Goal: Task Accomplishment & Management: Use online tool/utility

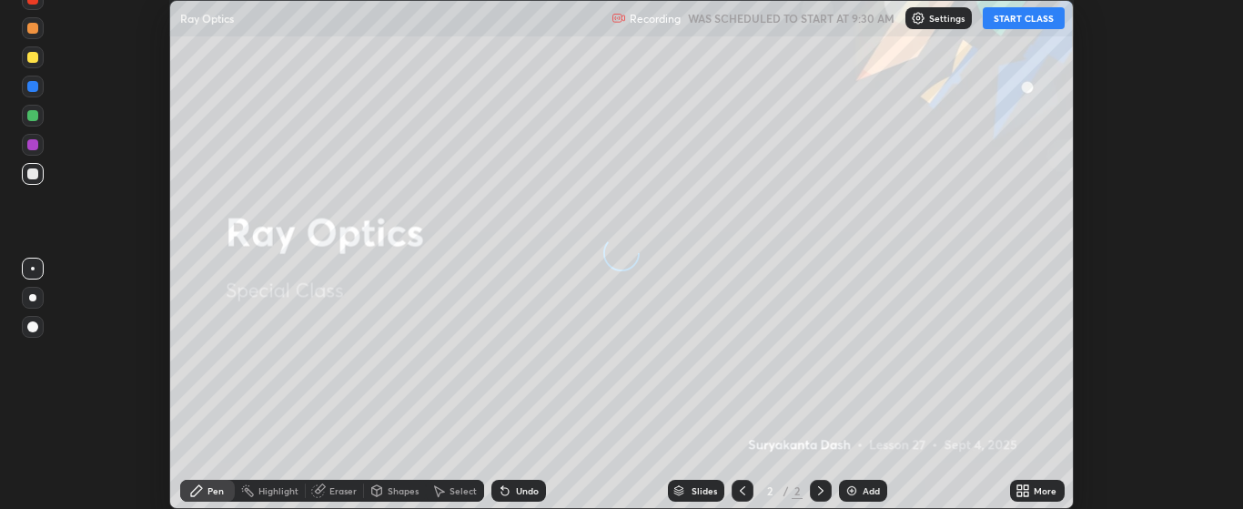
scroll to position [509, 1242]
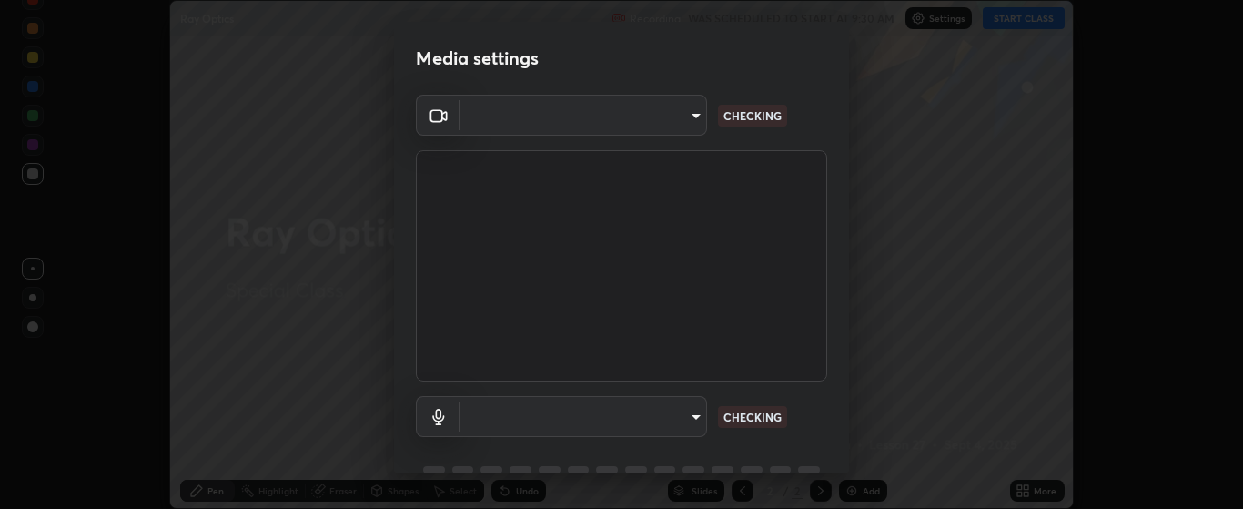
type input "bdf1d9f3bca52f971e18e8a0044631de21cc90e990e9184687b770e2af72e9a3"
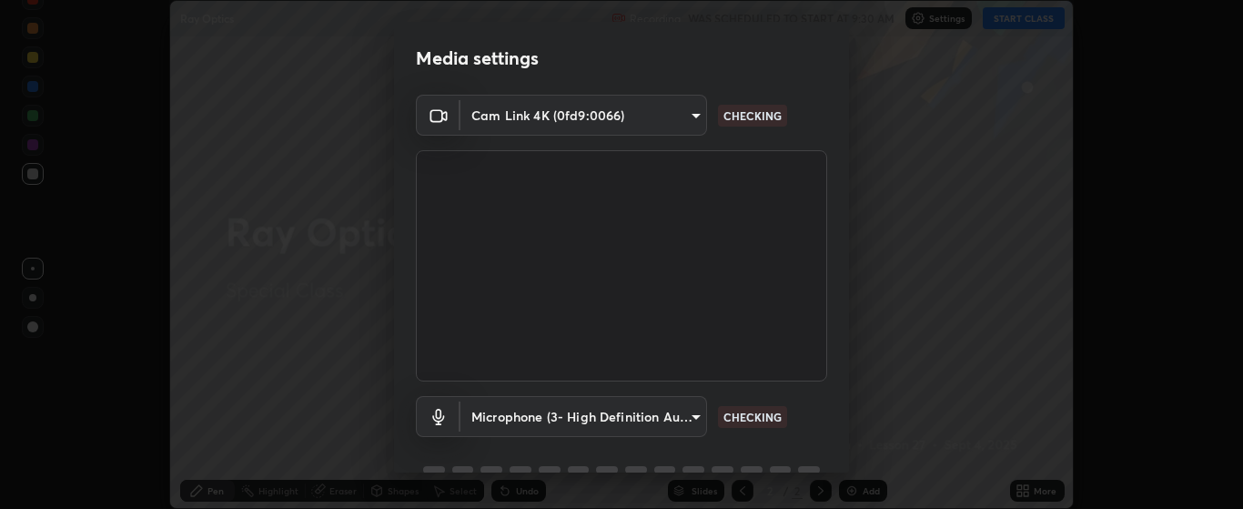
scroll to position [88, 0]
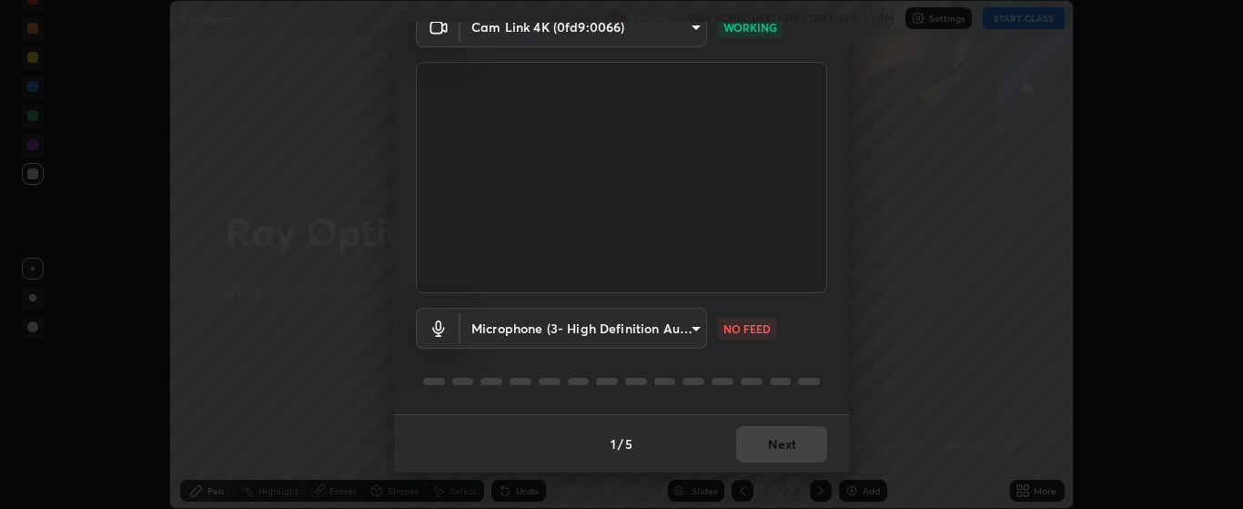
click at [692, 332] on body "Erase all Ray Optics Recording WAS SCHEDULED TO START AT 9:30 AM Settings START…" at bounding box center [621, 254] width 1243 height 509
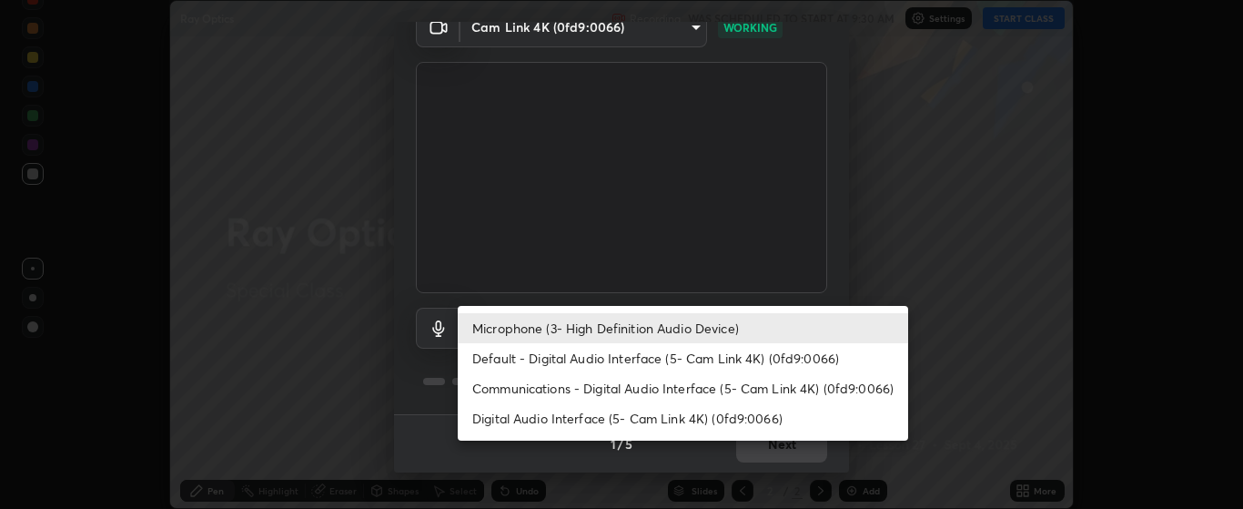
click at [713, 363] on li "Default - Digital Audio Interface (5- Cam Link 4K) (0fd9:0066)" at bounding box center [683, 358] width 450 height 30
type input "default"
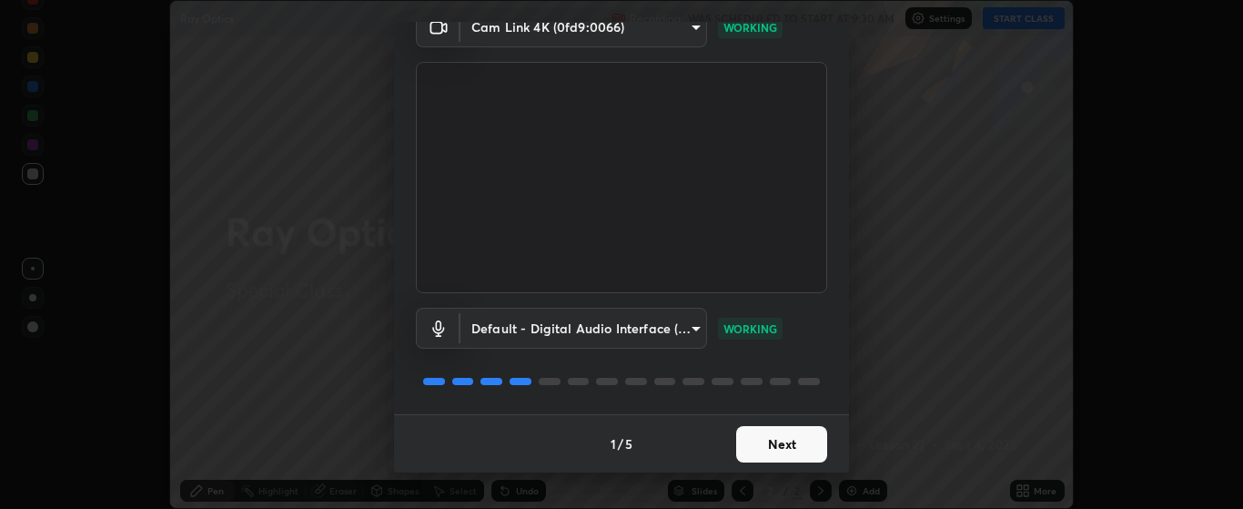
click at [783, 439] on button "Next" at bounding box center [781, 444] width 91 height 36
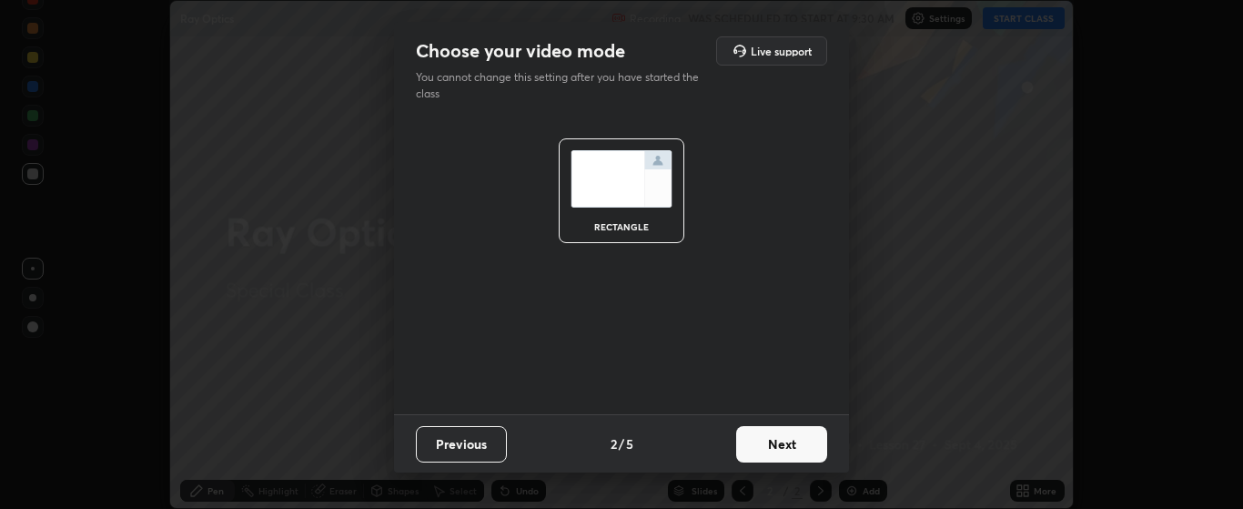
scroll to position [0, 0]
click at [793, 442] on button "Next" at bounding box center [781, 444] width 91 height 36
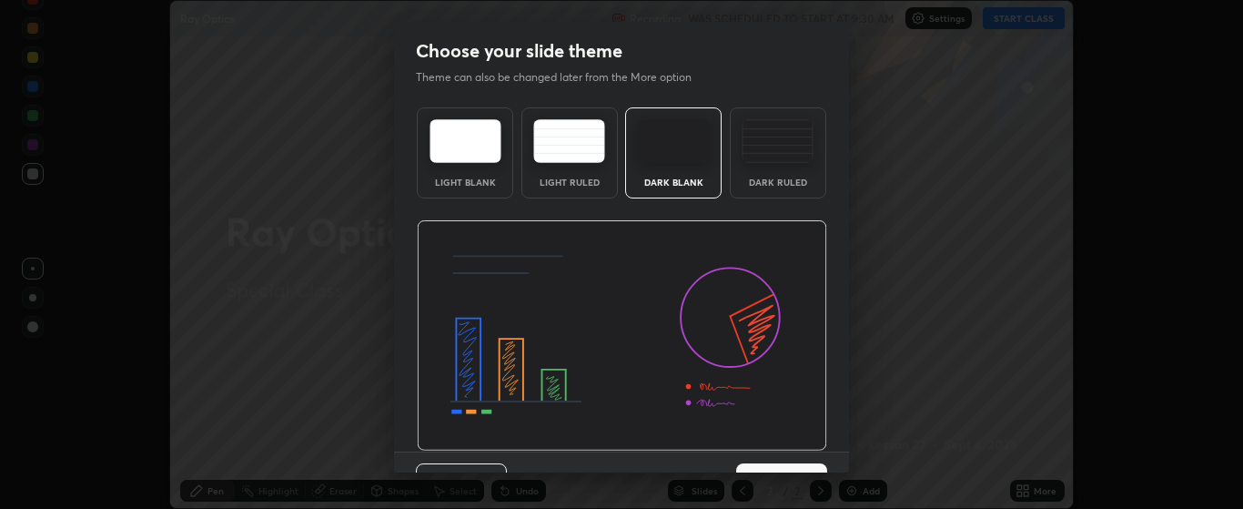
scroll to position [37, 0]
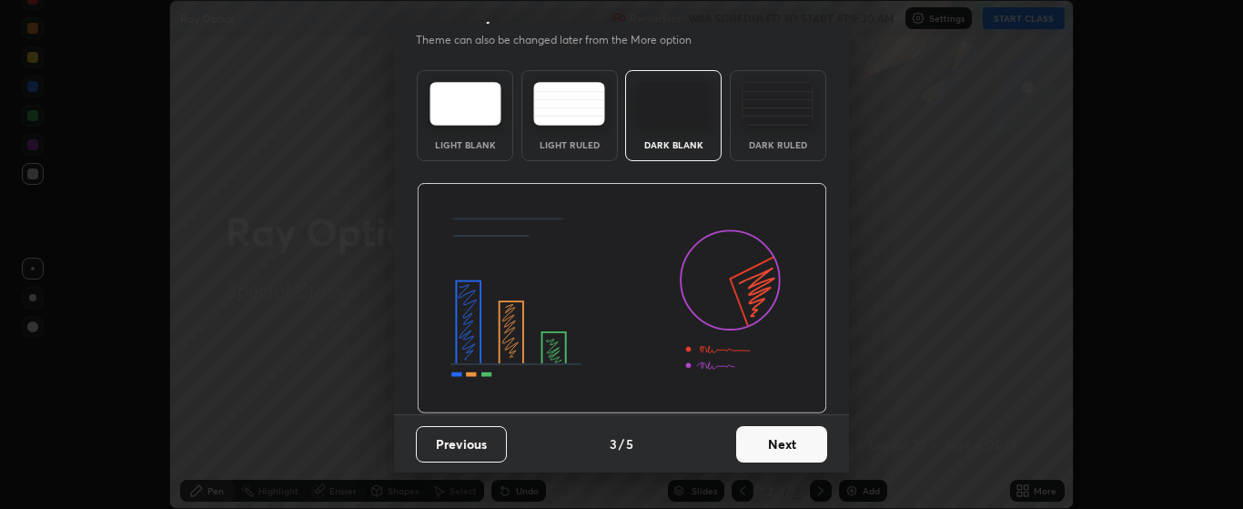
click at [796, 444] on button "Next" at bounding box center [781, 444] width 91 height 36
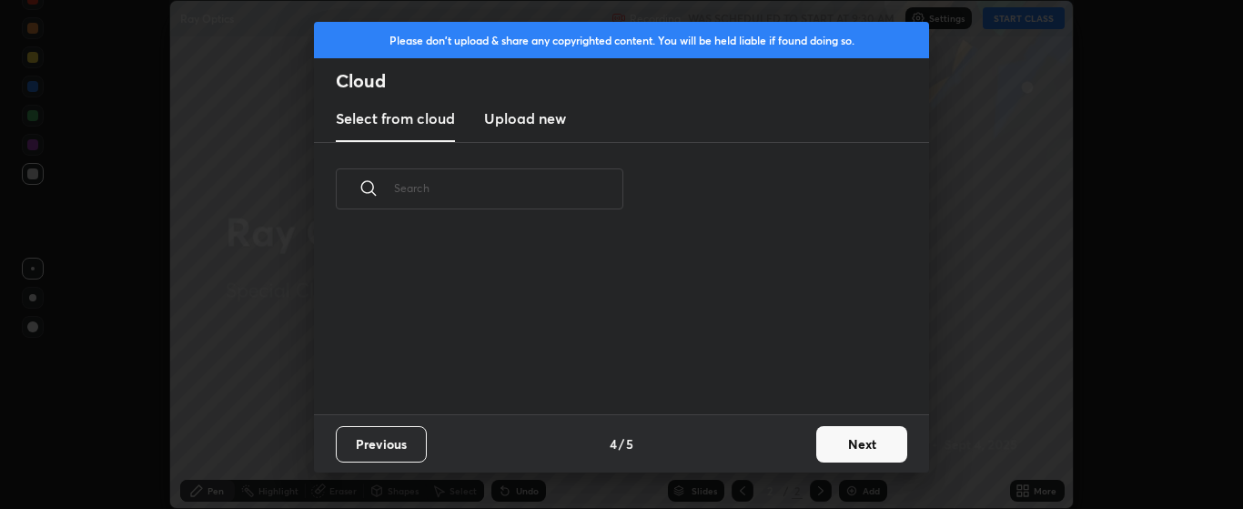
click at [842, 445] on button "Next" at bounding box center [861, 444] width 91 height 36
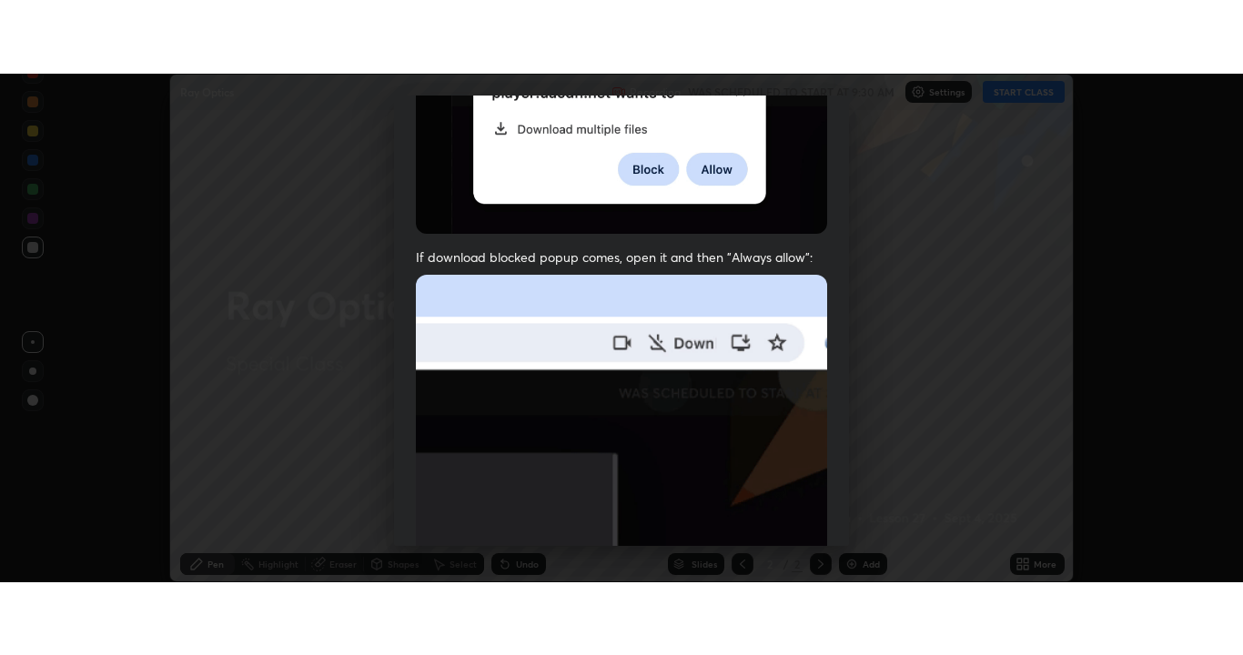
scroll to position [460, 0]
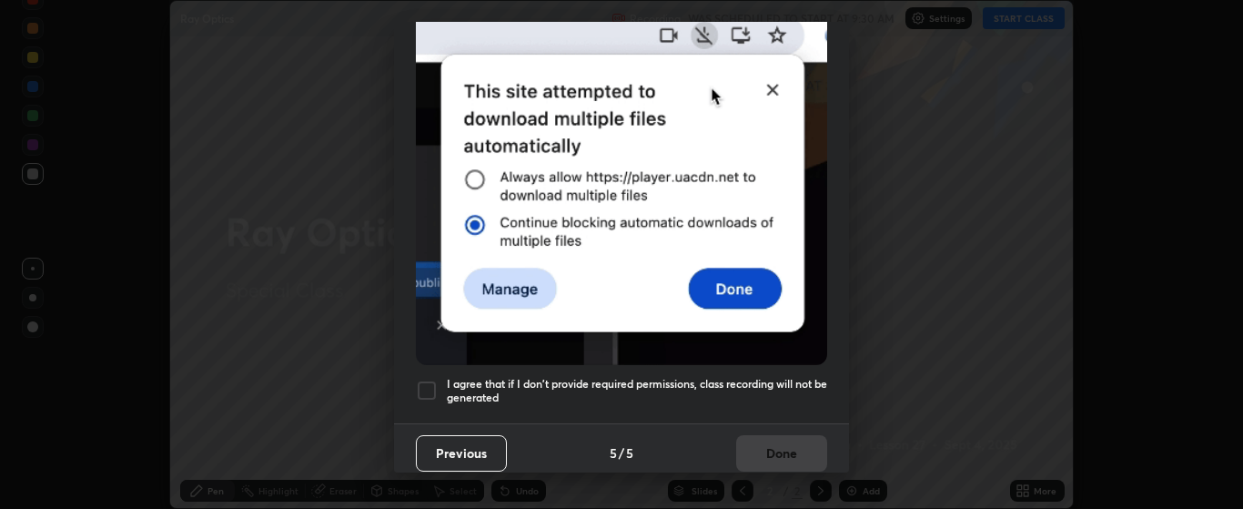
click at [433, 381] on div at bounding box center [427, 390] width 22 height 22
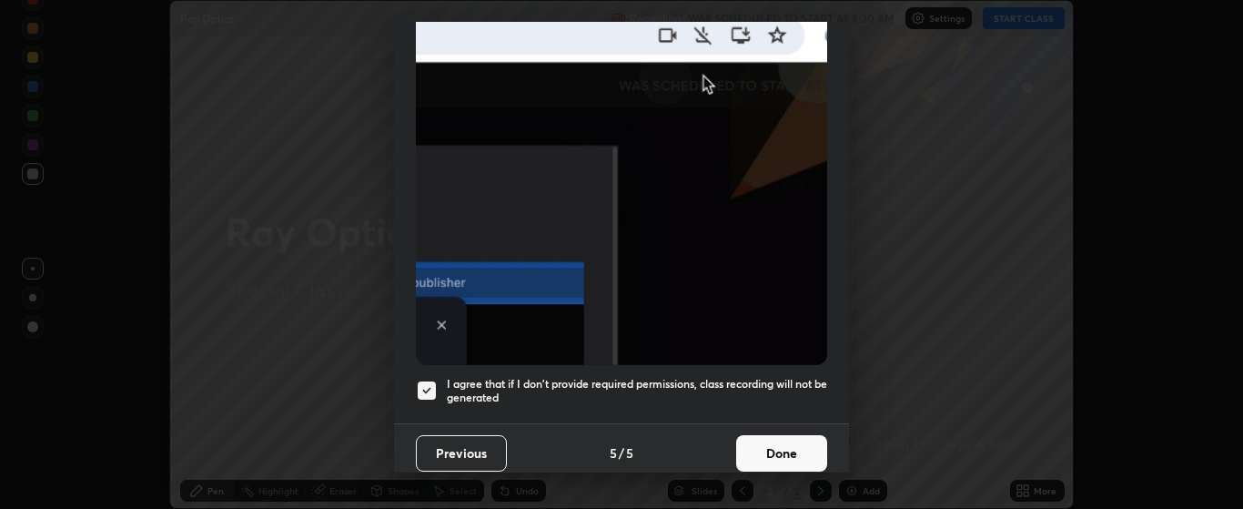
click at [773, 442] on button "Done" at bounding box center [781, 453] width 91 height 36
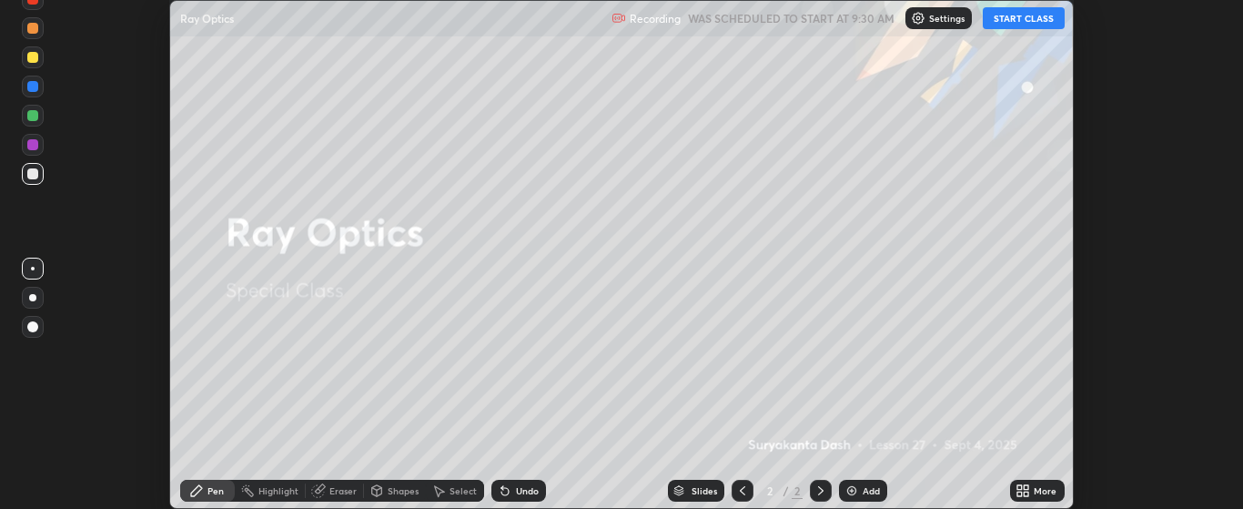
click at [856, 489] on img at bounding box center [851, 490] width 15 height 15
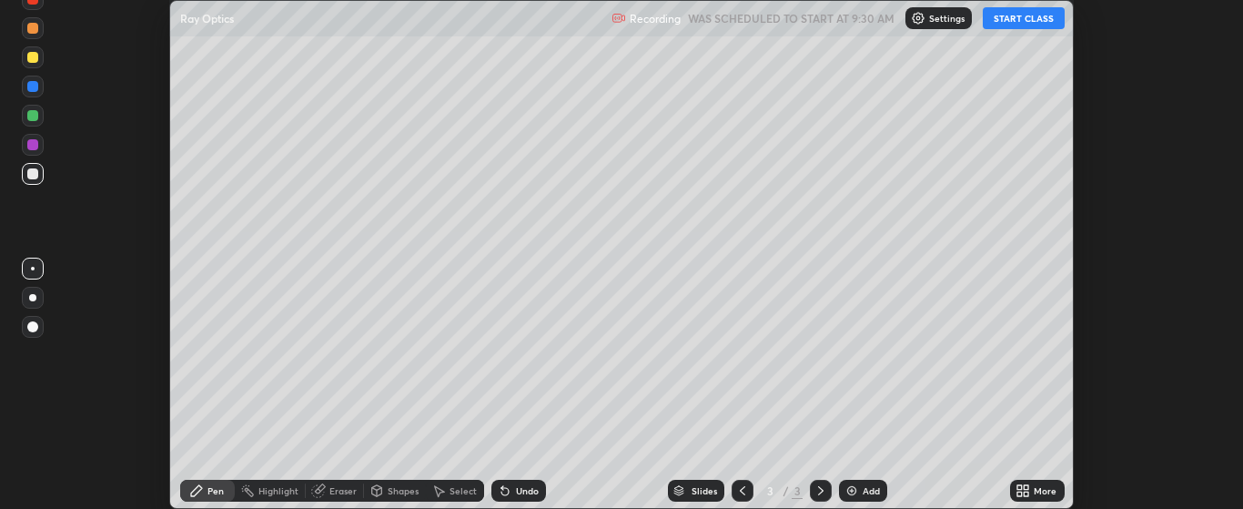
click at [1026, 487] on icon at bounding box center [1027, 487] width 5 height 5
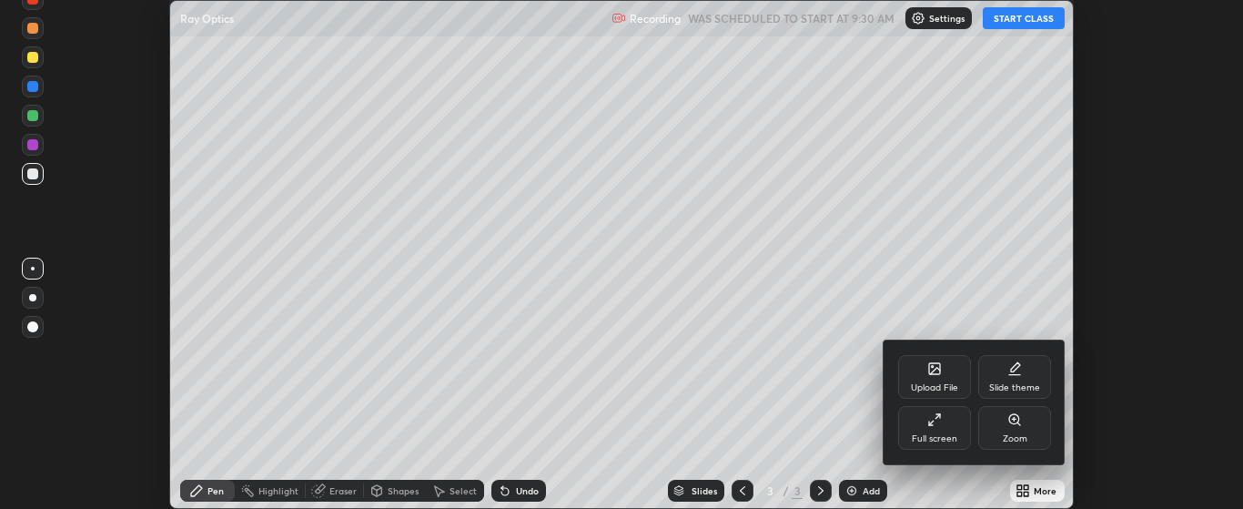
click at [957, 427] on div "Full screen" at bounding box center [934, 428] width 73 height 44
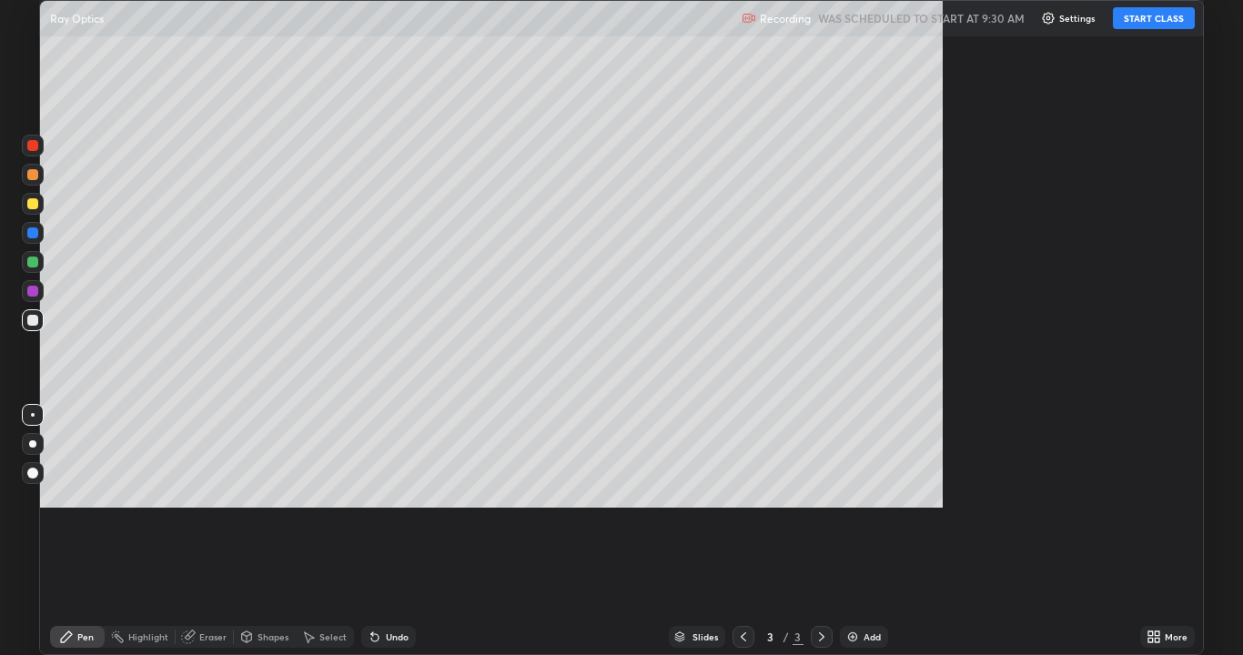
scroll to position [655, 1243]
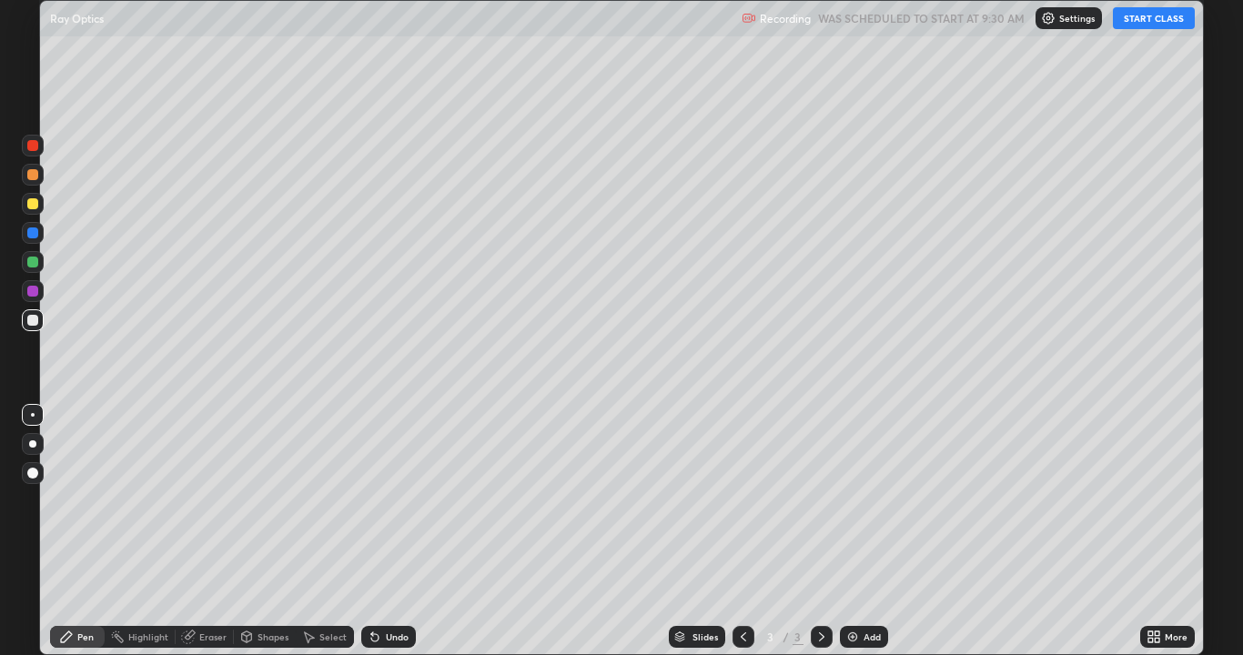
click at [1145, 20] on button "START CLASS" at bounding box center [1154, 18] width 82 height 22
click at [39, 172] on div at bounding box center [33, 175] width 22 height 22
click at [386, 508] on div "Undo" at bounding box center [397, 636] width 23 height 9
click at [221, 508] on div "Eraser" at bounding box center [212, 636] width 27 height 9
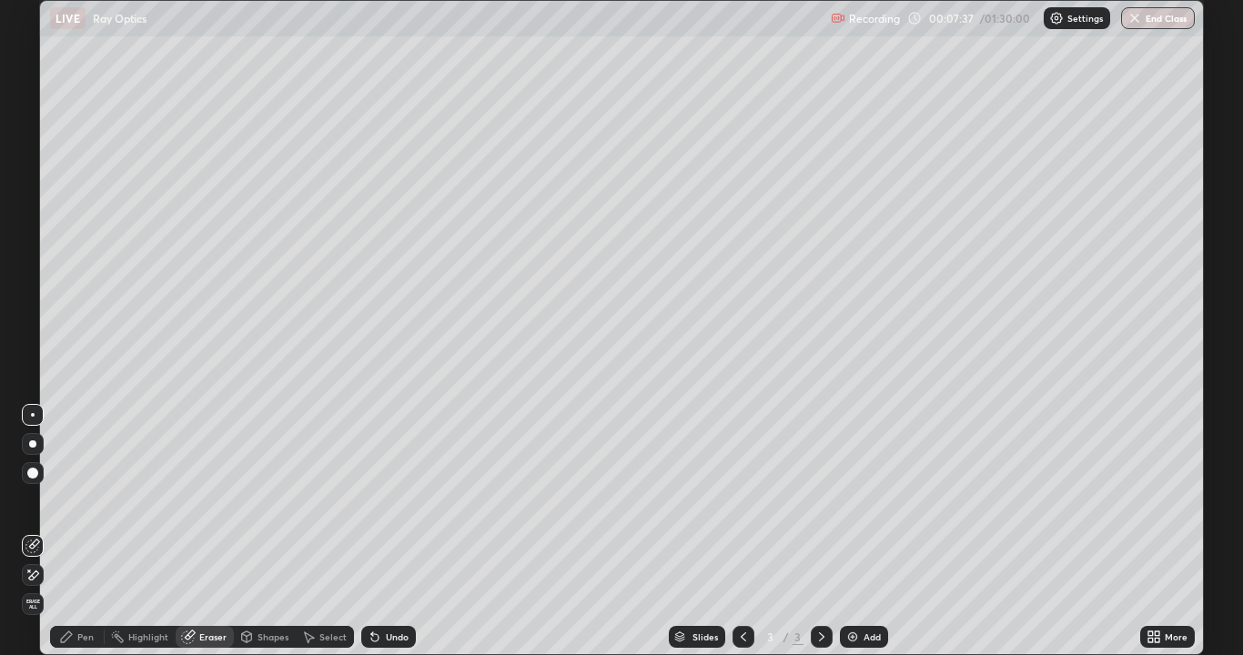
click at [86, 508] on div "Pen" at bounding box center [85, 636] width 16 height 9
click at [410, 508] on div "Undo" at bounding box center [388, 637] width 55 height 22
click at [402, 508] on div "Undo" at bounding box center [388, 637] width 55 height 22
click at [37, 289] on div at bounding box center [32, 291] width 11 height 11
click at [326, 508] on div "Select" at bounding box center [332, 636] width 27 height 9
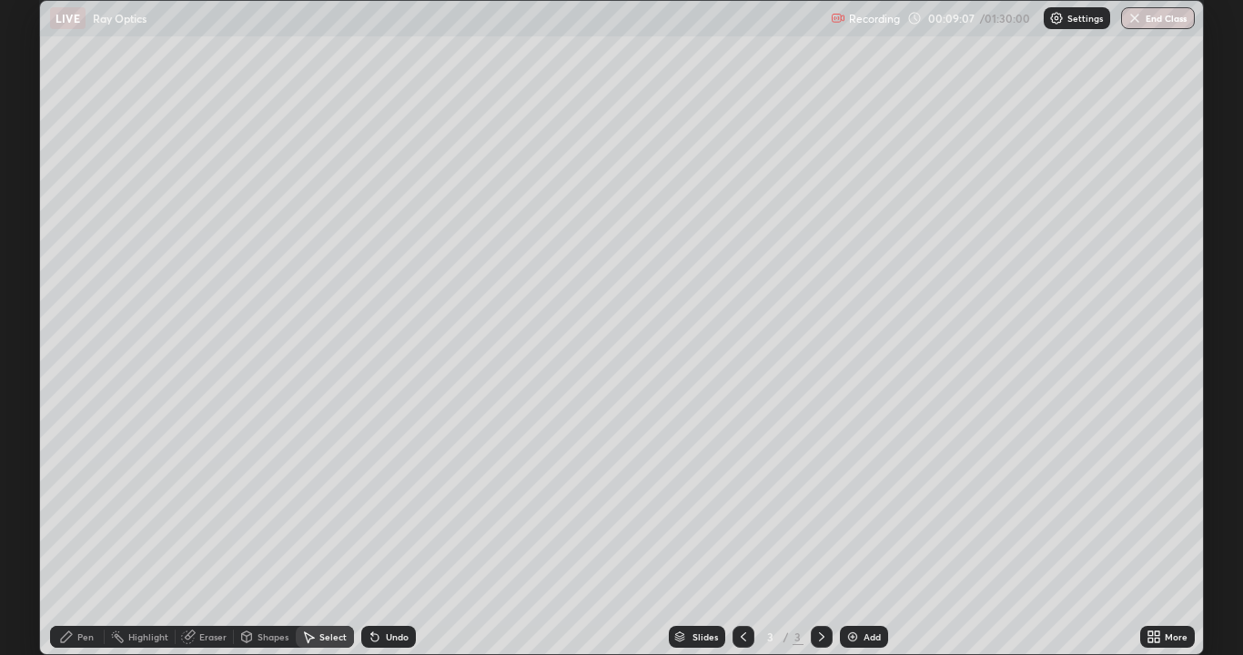
click at [327, 508] on div "Select" at bounding box center [332, 636] width 27 height 9
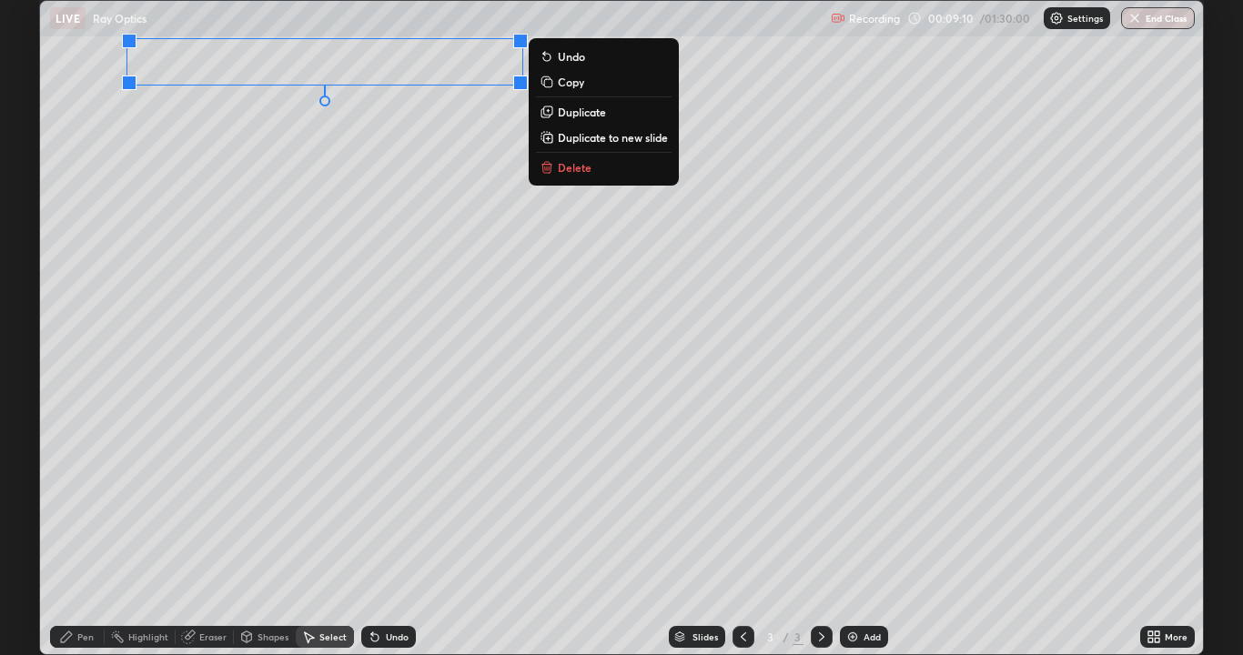
click at [570, 88] on p "Copy" at bounding box center [571, 82] width 26 height 15
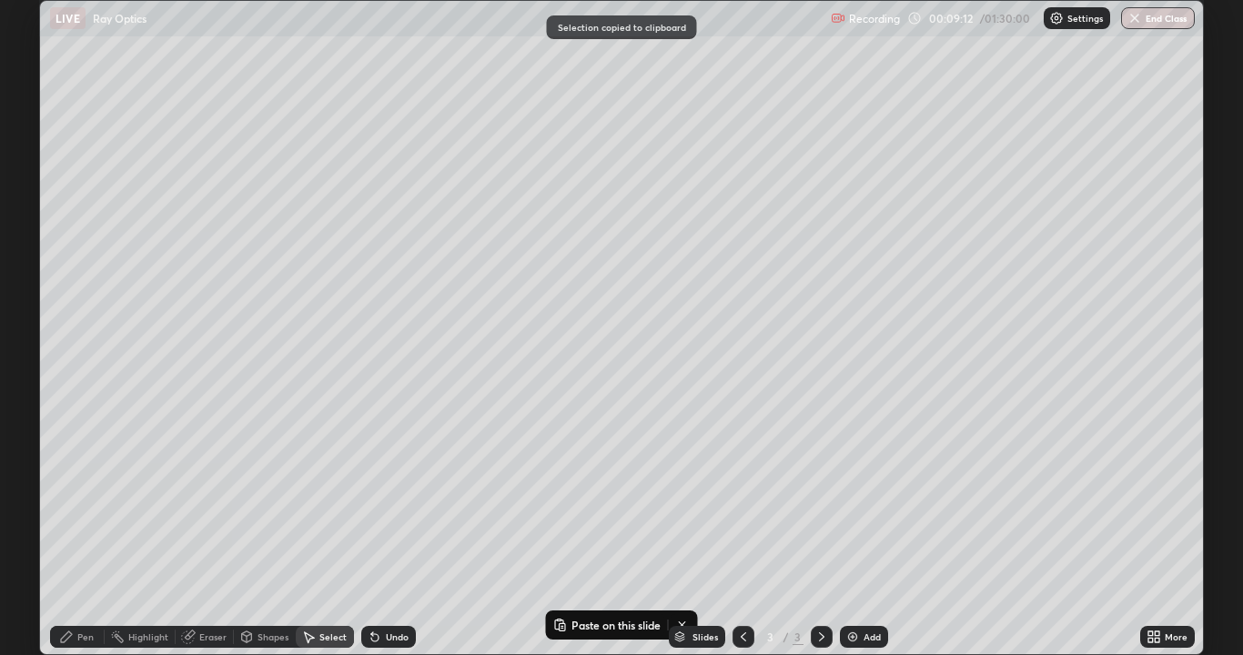
click at [820, 508] on icon at bounding box center [821, 637] width 15 height 15
click at [856, 508] on img at bounding box center [852, 637] width 15 height 15
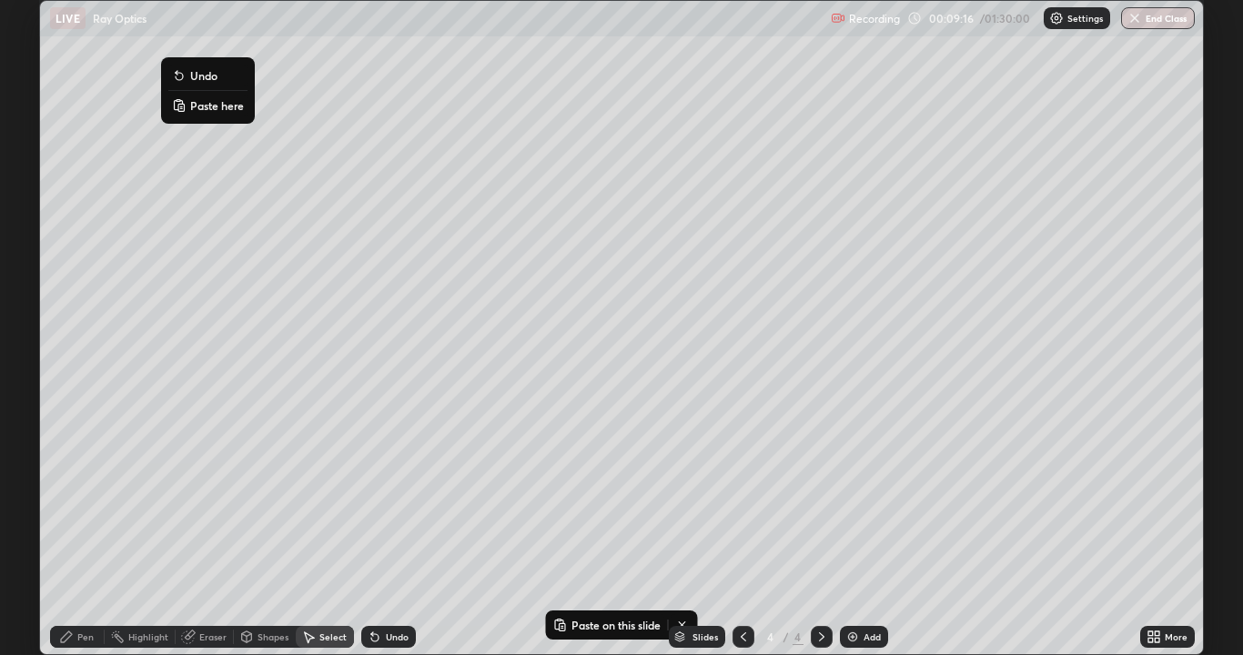
click at [225, 106] on p "Paste here" at bounding box center [217, 105] width 54 height 15
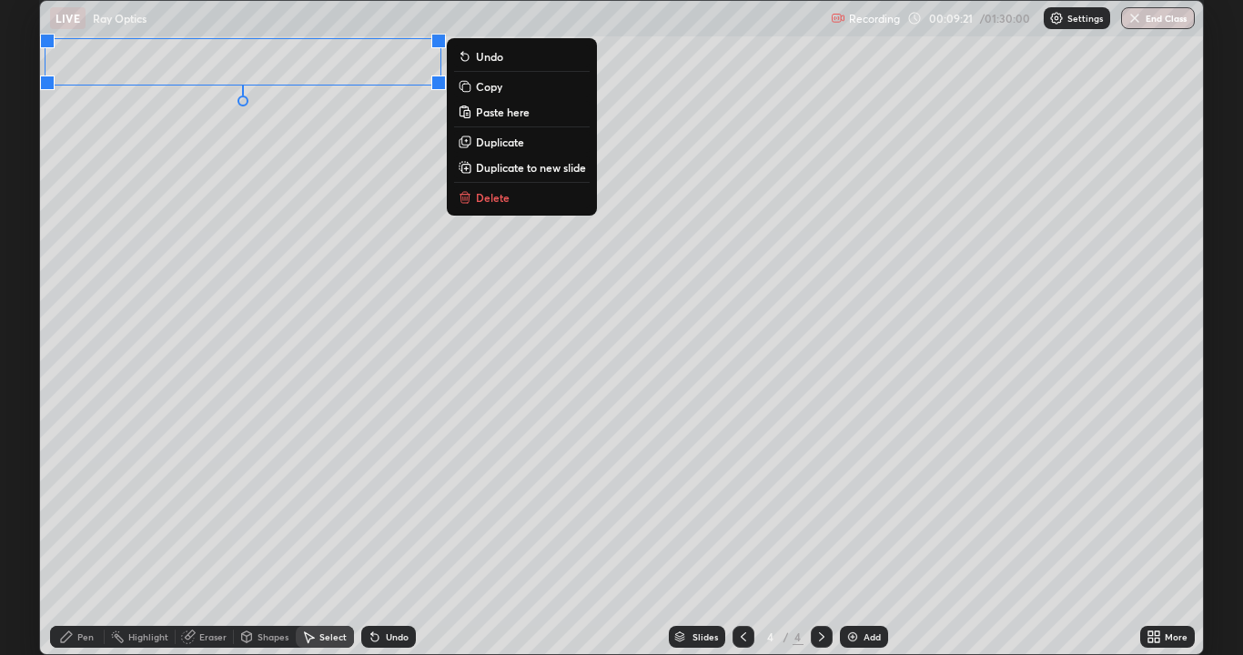
click at [86, 508] on div "Pen" at bounding box center [85, 636] width 16 height 9
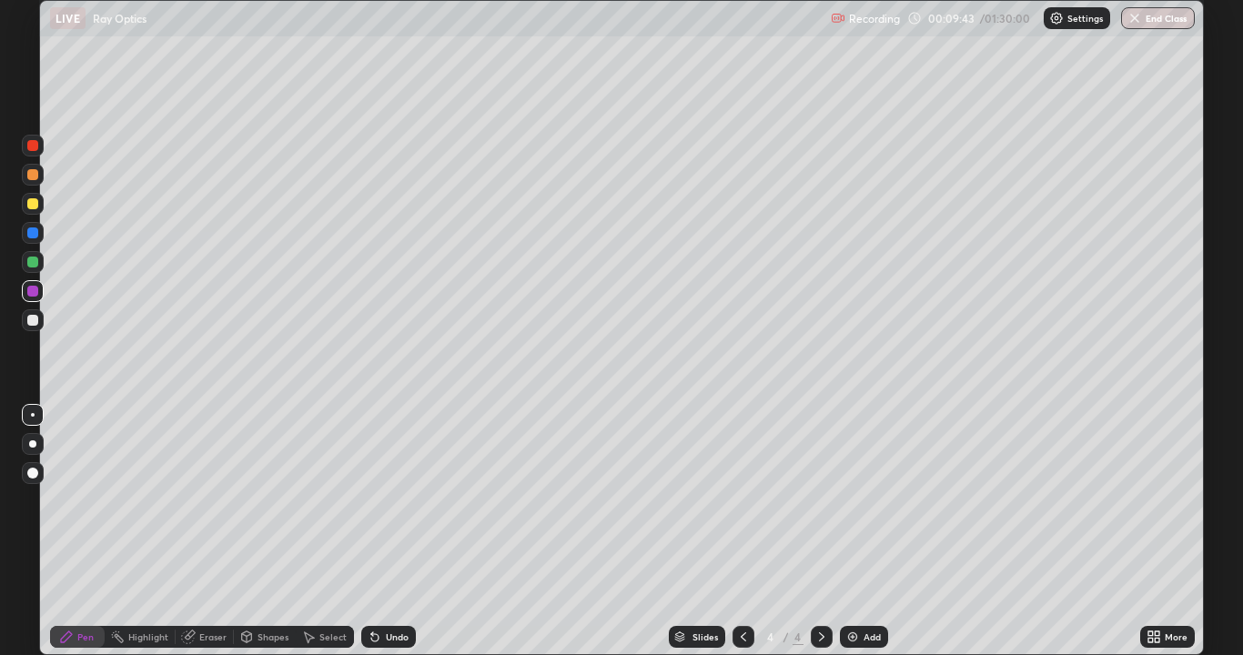
click at [733, 508] on div at bounding box center [744, 637] width 22 height 22
click at [814, 508] on icon at bounding box center [821, 637] width 15 height 15
click at [32, 202] on div at bounding box center [32, 203] width 11 height 11
click at [396, 508] on div "Undo" at bounding box center [397, 636] width 23 height 9
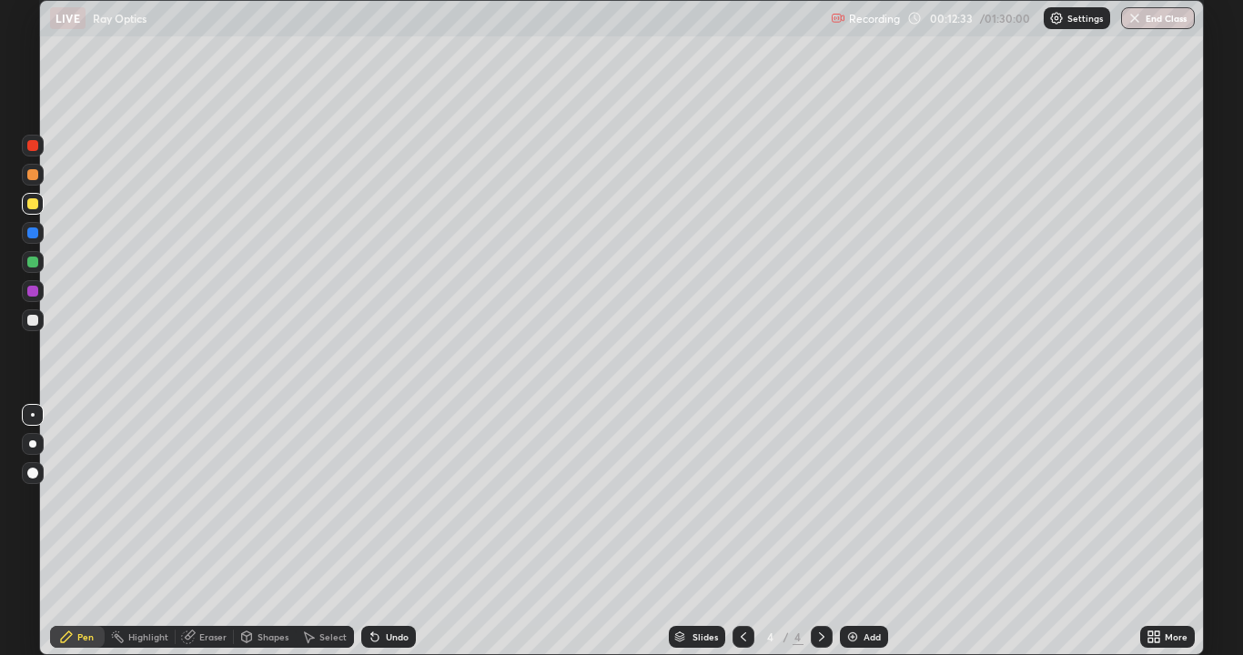
click at [222, 508] on div "Eraser" at bounding box center [212, 636] width 27 height 9
click at [93, 508] on div "Pen" at bounding box center [85, 636] width 16 height 9
click at [744, 508] on icon at bounding box center [743, 637] width 15 height 15
click at [817, 508] on icon at bounding box center [821, 637] width 15 height 15
click at [741, 508] on icon at bounding box center [743, 636] width 5 height 9
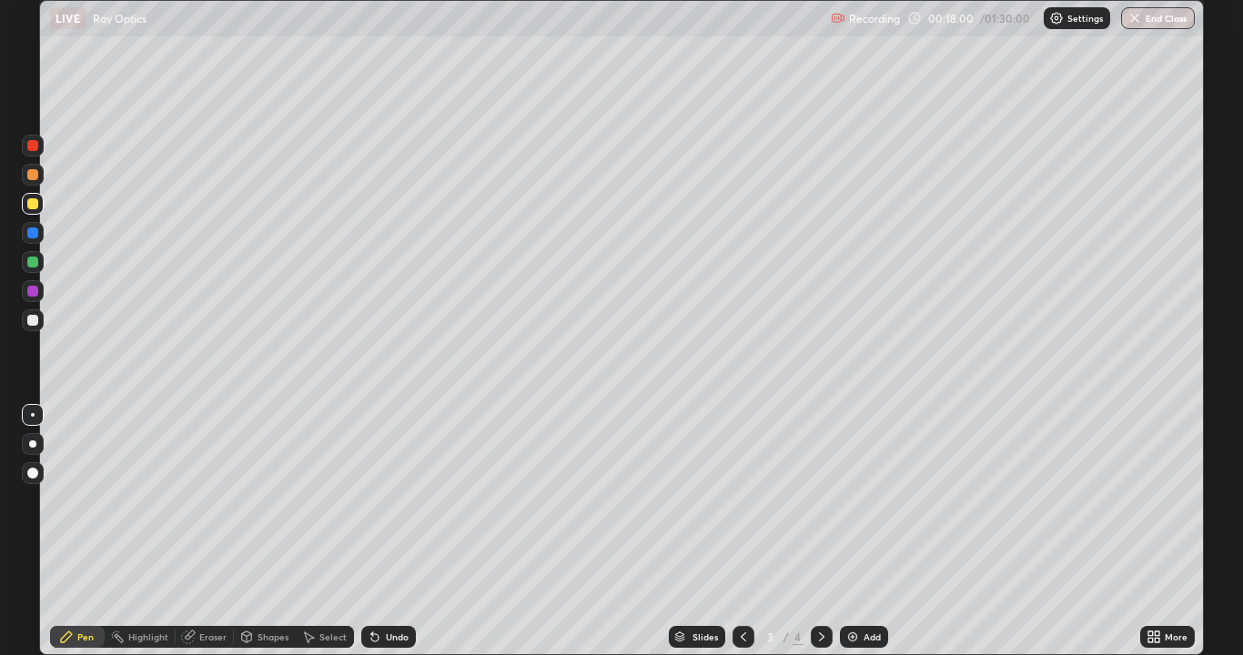
click at [820, 508] on icon at bounding box center [821, 637] width 15 height 15
click at [854, 508] on img at bounding box center [852, 637] width 15 height 15
click at [374, 508] on icon at bounding box center [374, 637] width 7 height 7
click at [743, 508] on icon at bounding box center [743, 637] width 15 height 15
click at [742, 508] on icon at bounding box center [743, 637] width 15 height 15
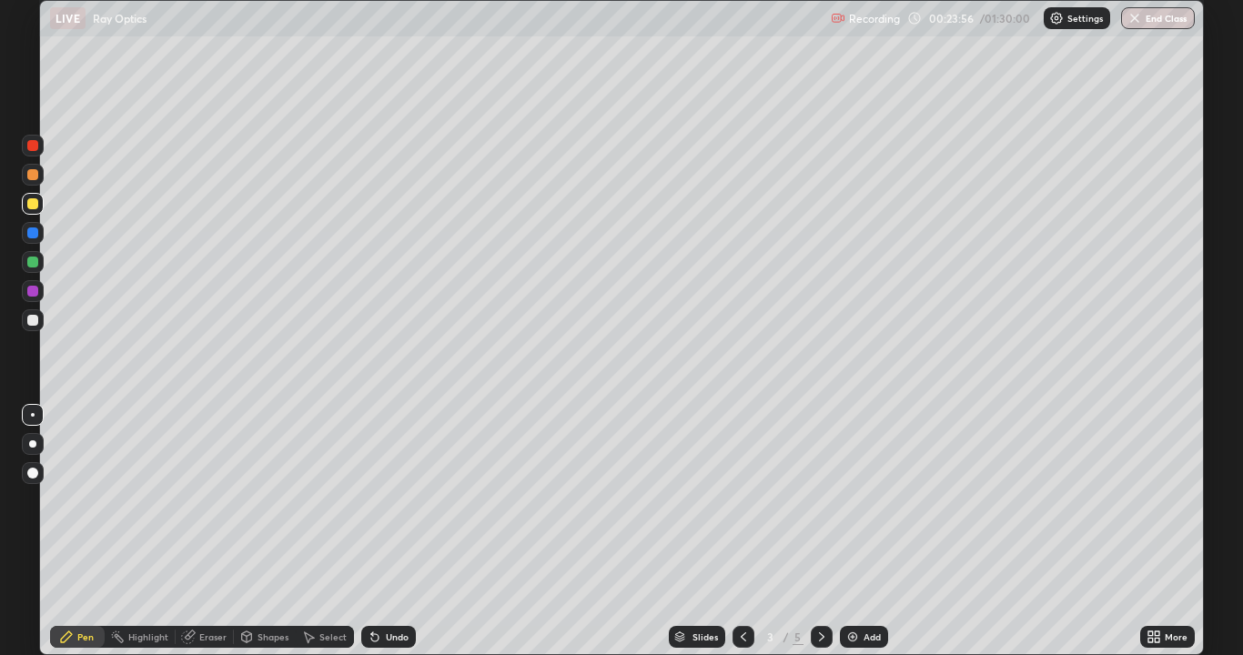
click at [820, 508] on icon at bounding box center [821, 637] width 15 height 15
click at [746, 508] on div at bounding box center [744, 637] width 22 height 22
click at [819, 508] on icon at bounding box center [821, 637] width 15 height 15
click at [820, 508] on icon at bounding box center [821, 637] width 15 height 15
click at [743, 508] on icon at bounding box center [743, 636] width 5 height 9
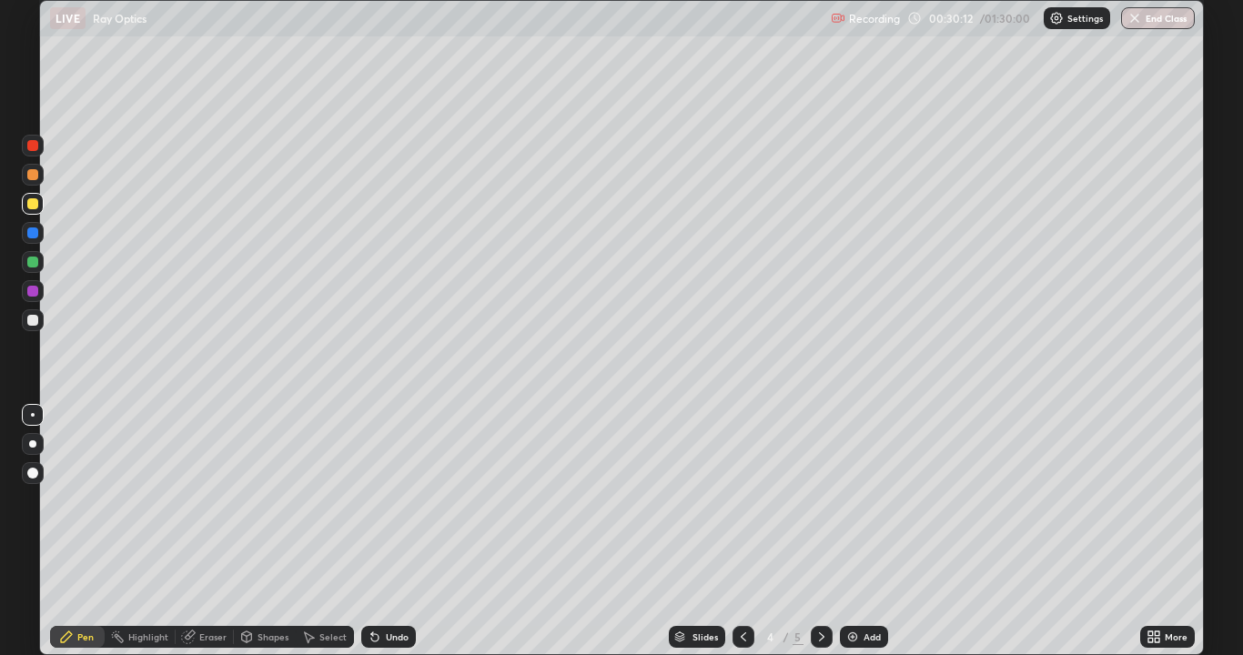
click at [820, 508] on icon at bounding box center [821, 637] width 15 height 15
click at [851, 508] on img at bounding box center [852, 637] width 15 height 15
click at [39, 263] on div at bounding box center [33, 262] width 22 height 22
click at [35, 205] on div at bounding box center [32, 203] width 11 height 11
click at [35, 263] on div at bounding box center [32, 262] width 11 height 11
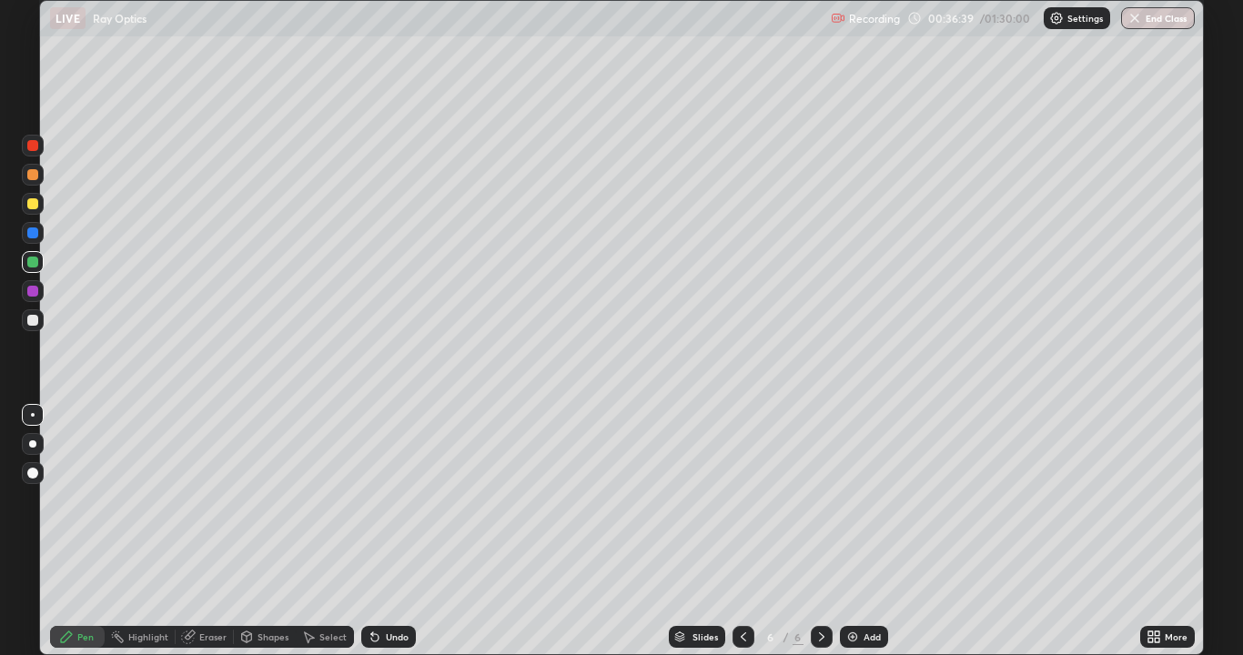
click at [34, 200] on div at bounding box center [32, 203] width 11 height 11
click at [33, 292] on div at bounding box center [32, 291] width 11 height 11
click at [328, 508] on div "Select" at bounding box center [332, 636] width 27 height 9
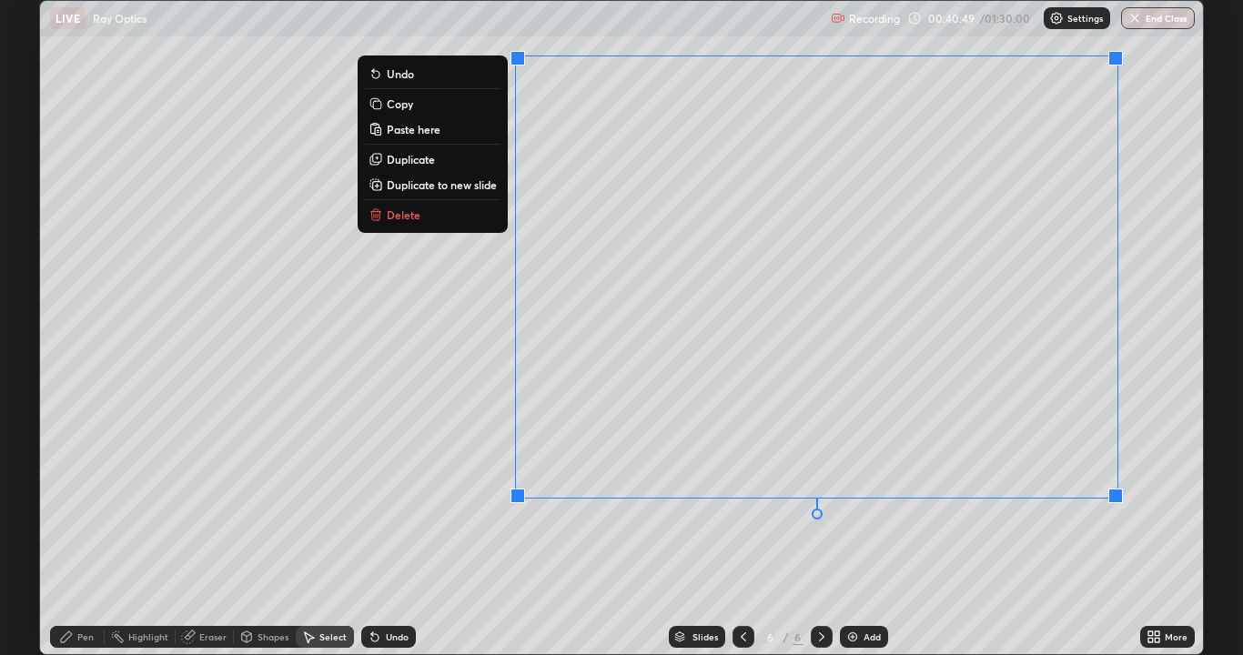
click at [431, 111] on button "Copy" at bounding box center [433, 104] width 136 height 22
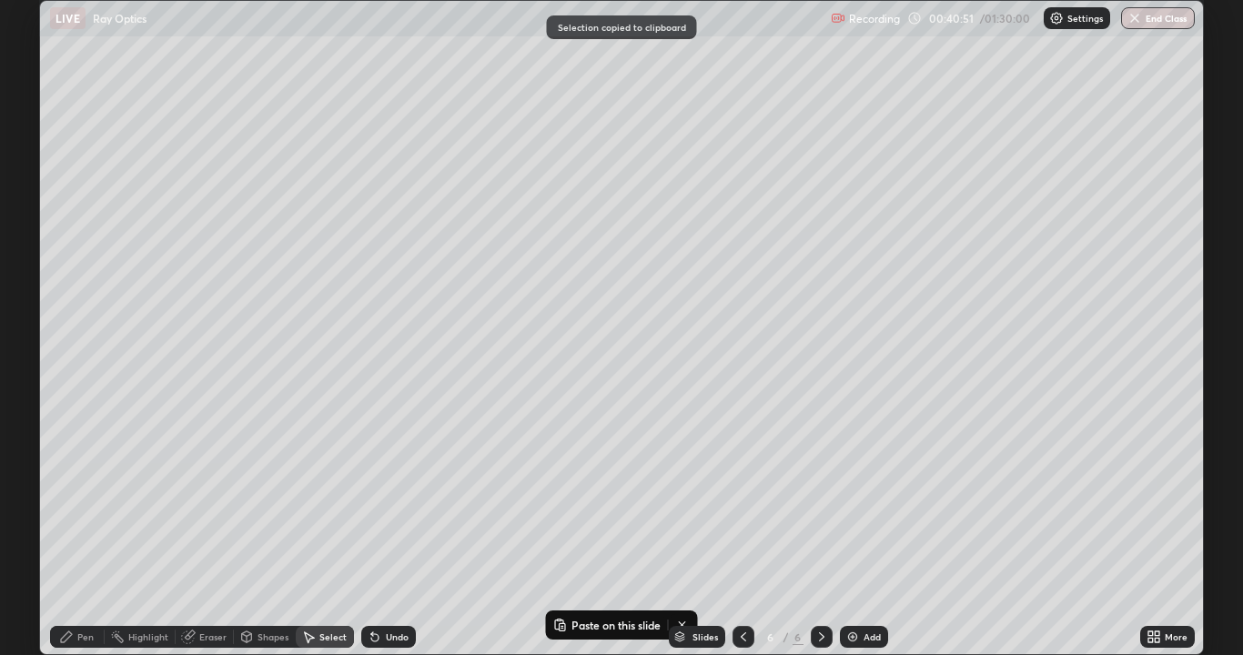
click at [864, 508] on div "Add" at bounding box center [872, 636] width 17 height 9
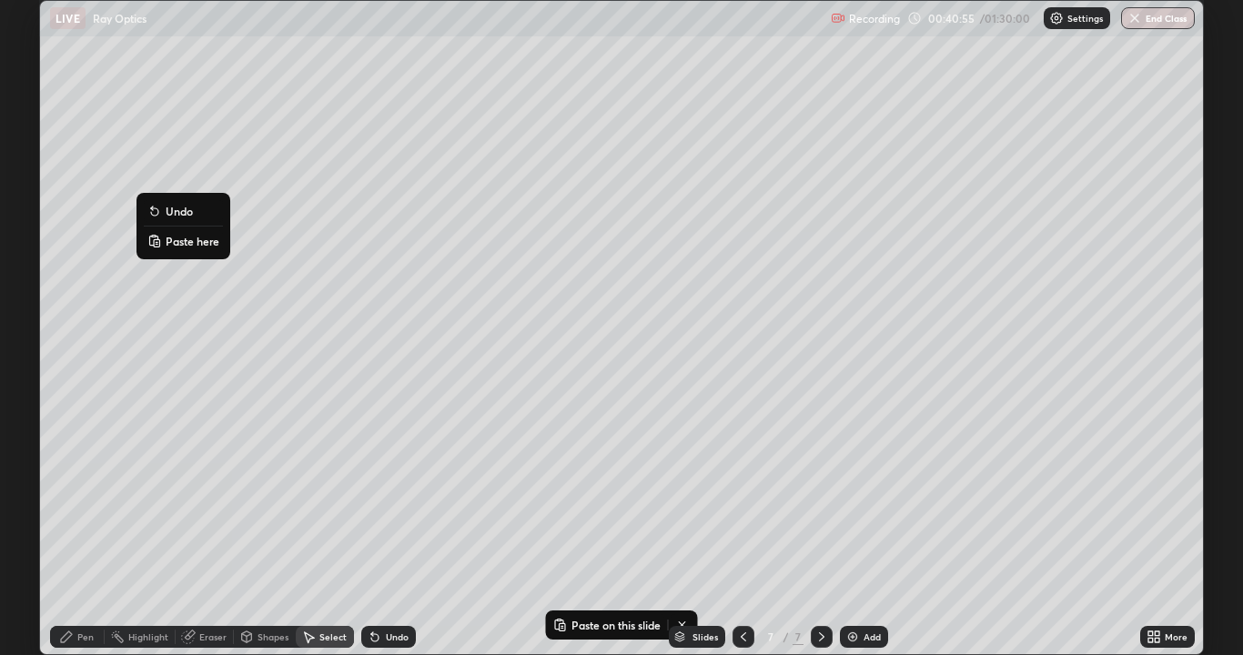
click at [183, 243] on p "Paste here" at bounding box center [193, 241] width 54 height 15
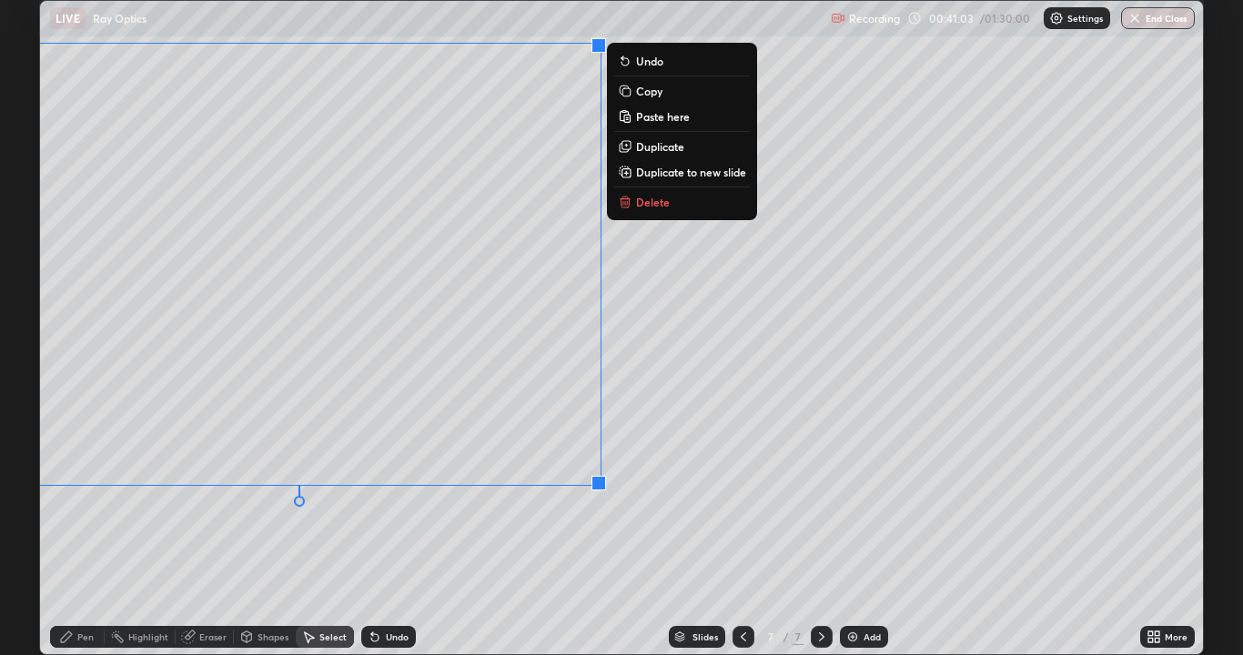
click at [304, 508] on div "0 ° Undo Copy Paste here Duplicate Duplicate to new slide Delete" at bounding box center [621, 327] width 1163 height 653
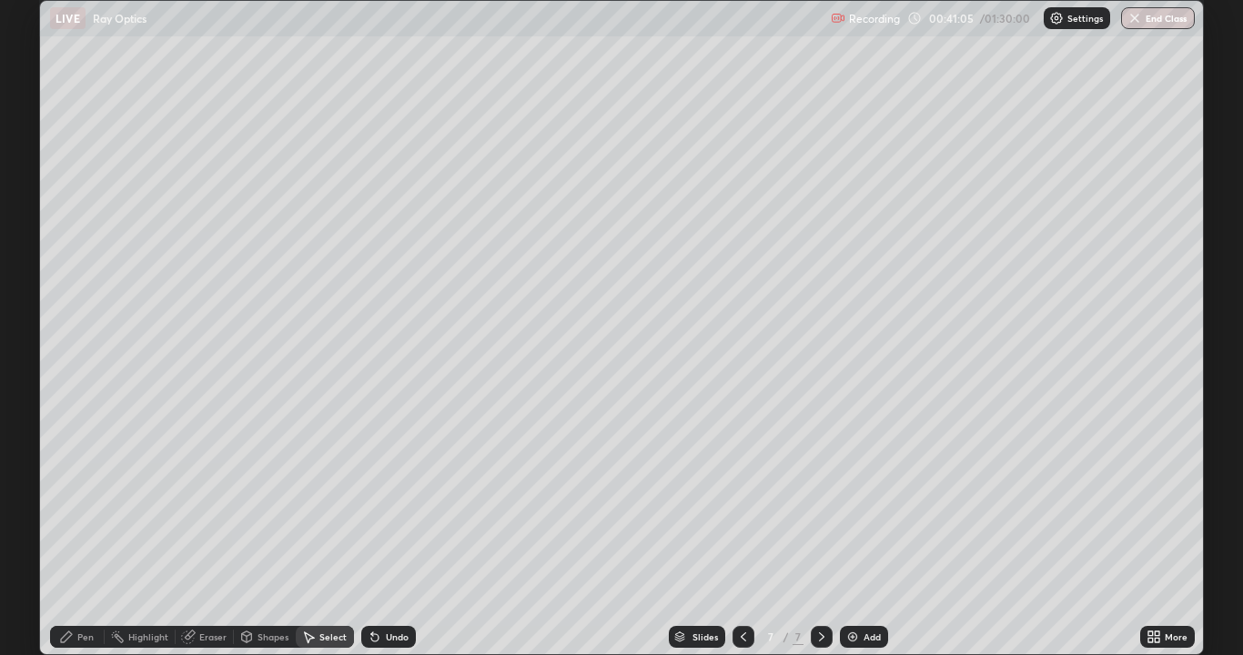
click at [199, 508] on div "Eraser" at bounding box center [212, 636] width 27 height 9
click at [90, 508] on div "Pen" at bounding box center [85, 636] width 16 height 9
click at [36, 205] on div at bounding box center [32, 203] width 11 height 11
click at [743, 508] on icon at bounding box center [743, 637] width 15 height 15
click at [740, 508] on icon at bounding box center [743, 637] width 15 height 15
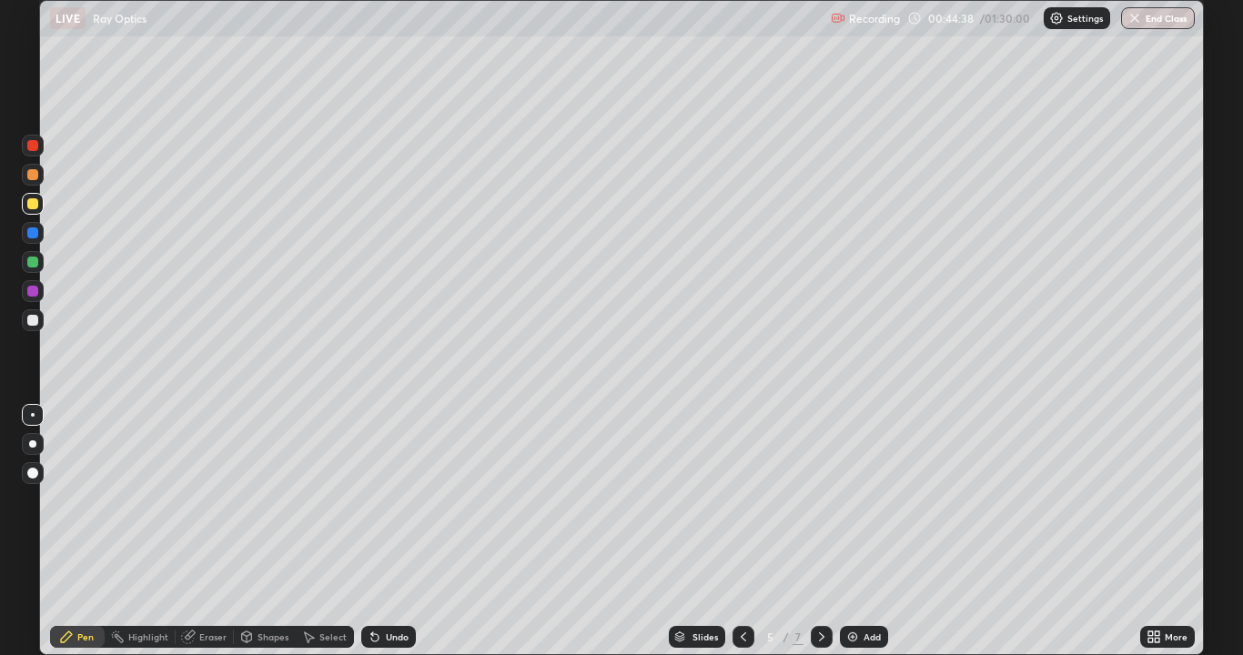
click at [748, 508] on icon at bounding box center [743, 637] width 15 height 15
click at [824, 508] on div at bounding box center [822, 637] width 22 height 22
click at [823, 508] on div at bounding box center [822, 637] width 22 height 22
click at [819, 508] on div at bounding box center [822, 637] width 22 height 22
click at [855, 508] on img at bounding box center [852, 637] width 15 height 15
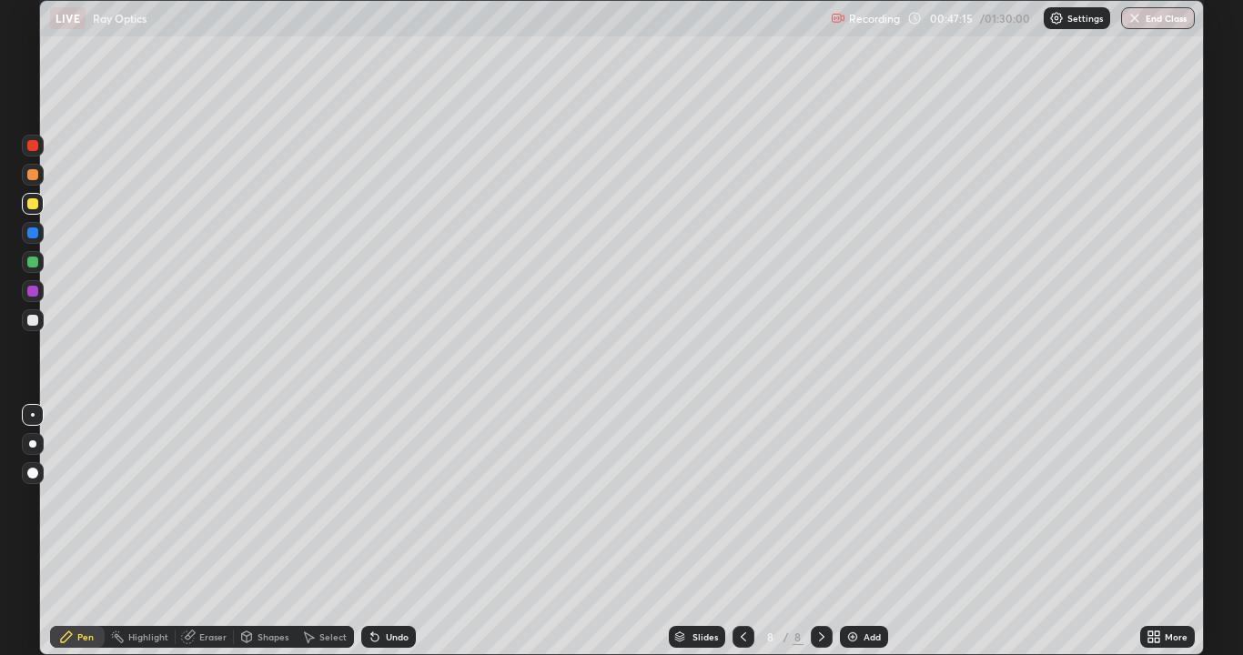
click at [742, 508] on icon at bounding box center [743, 637] width 15 height 15
click at [814, 508] on icon at bounding box center [821, 637] width 15 height 15
click at [741, 508] on icon at bounding box center [743, 637] width 15 height 15
click at [744, 508] on div at bounding box center [744, 637] width 22 height 22
click at [816, 508] on icon at bounding box center [821, 637] width 15 height 15
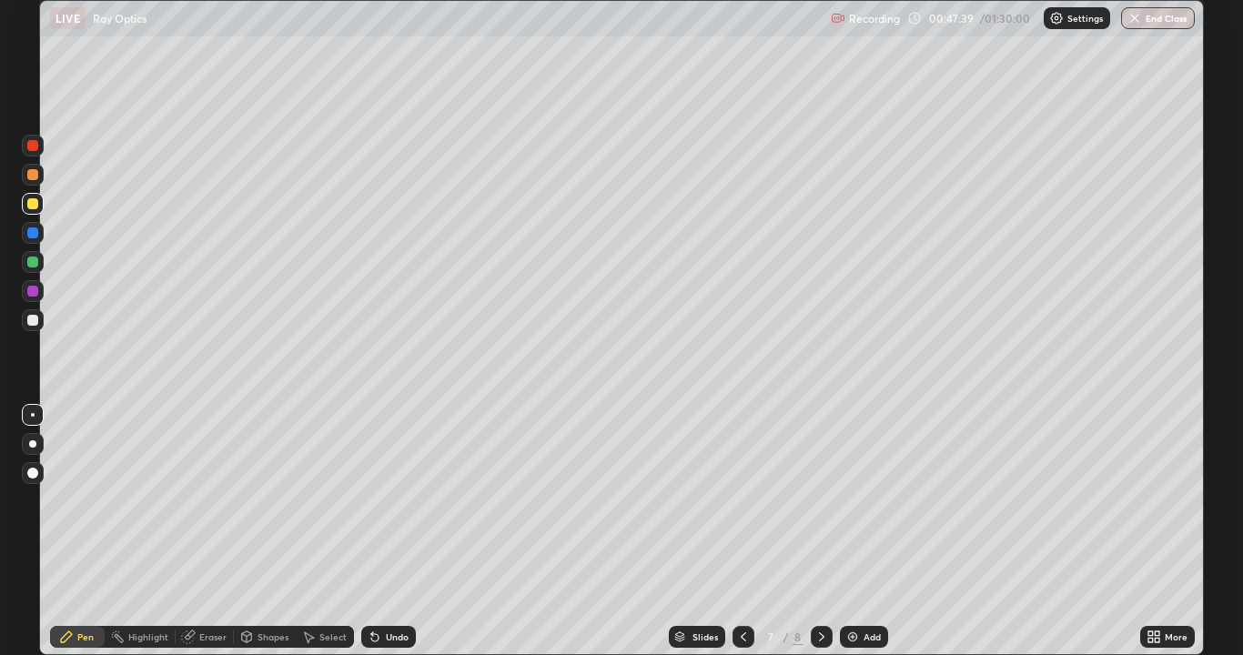
click at [820, 508] on icon at bounding box center [821, 636] width 5 height 9
click at [741, 508] on icon at bounding box center [743, 636] width 5 height 9
click at [819, 508] on icon at bounding box center [821, 636] width 5 height 9
click at [742, 508] on icon at bounding box center [743, 637] width 15 height 15
click at [37, 149] on div at bounding box center [33, 146] width 22 height 22
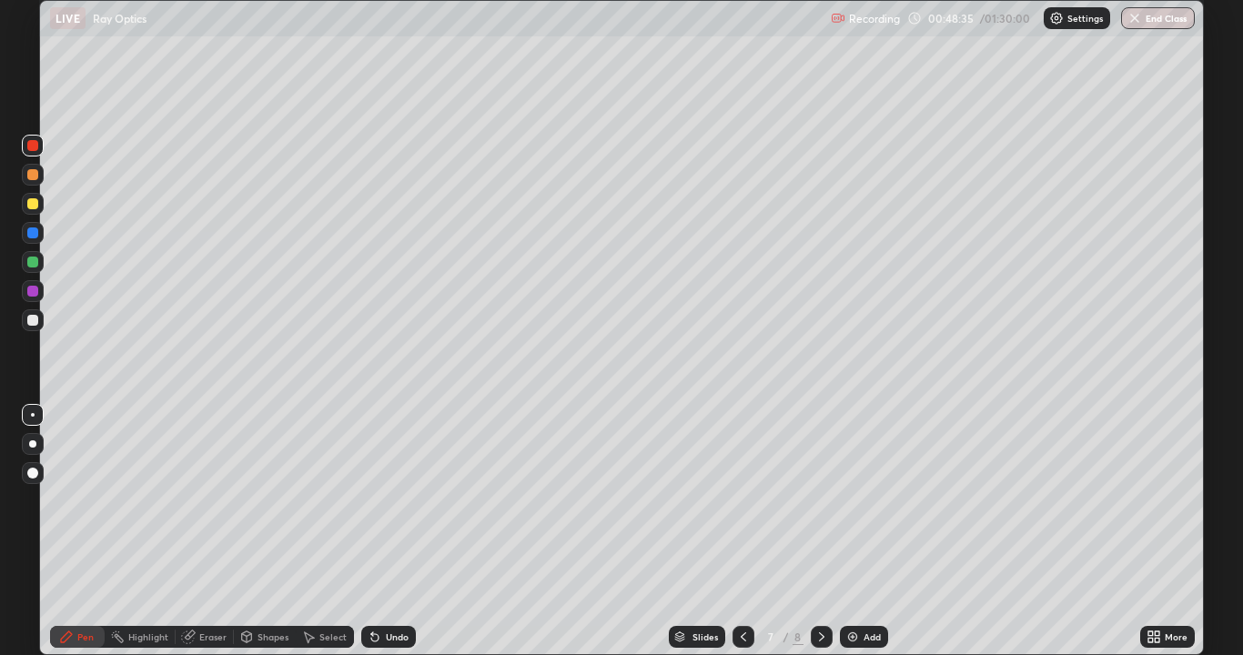
click at [821, 508] on icon at bounding box center [821, 637] width 15 height 15
click at [742, 508] on icon at bounding box center [743, 637] width 15 height 15
click at [821, 508] on icon at bounding box center [821, 636] width 5 height 9
click at [745, 508] on div at bounding box center [744, 637] width 22 height 22
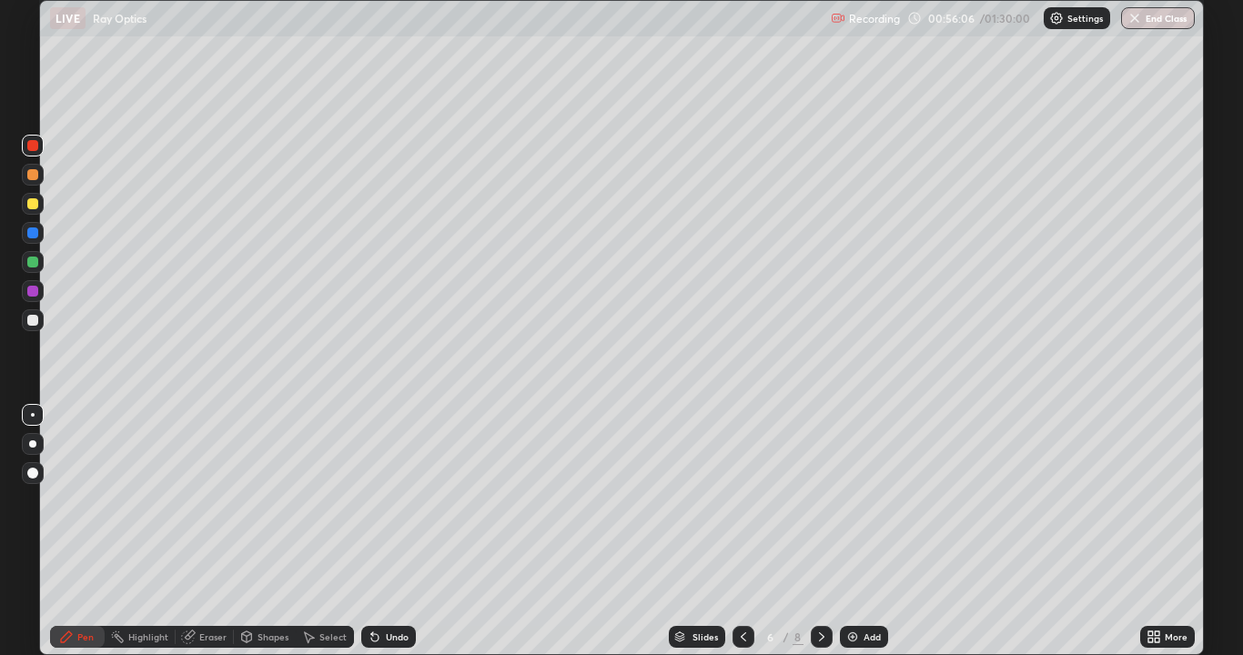
click at [820, 508] on icon at bounding box center [821, 637] width 15 height 15
click at [855, 508] on img at bounding box center [852, 637] width 15 height 15
click at [41, 204] on div at bounding box center [33, 204] width 22 height 22
click at [29, 259] on div at bounding box center [32, 262] width 11 height 11
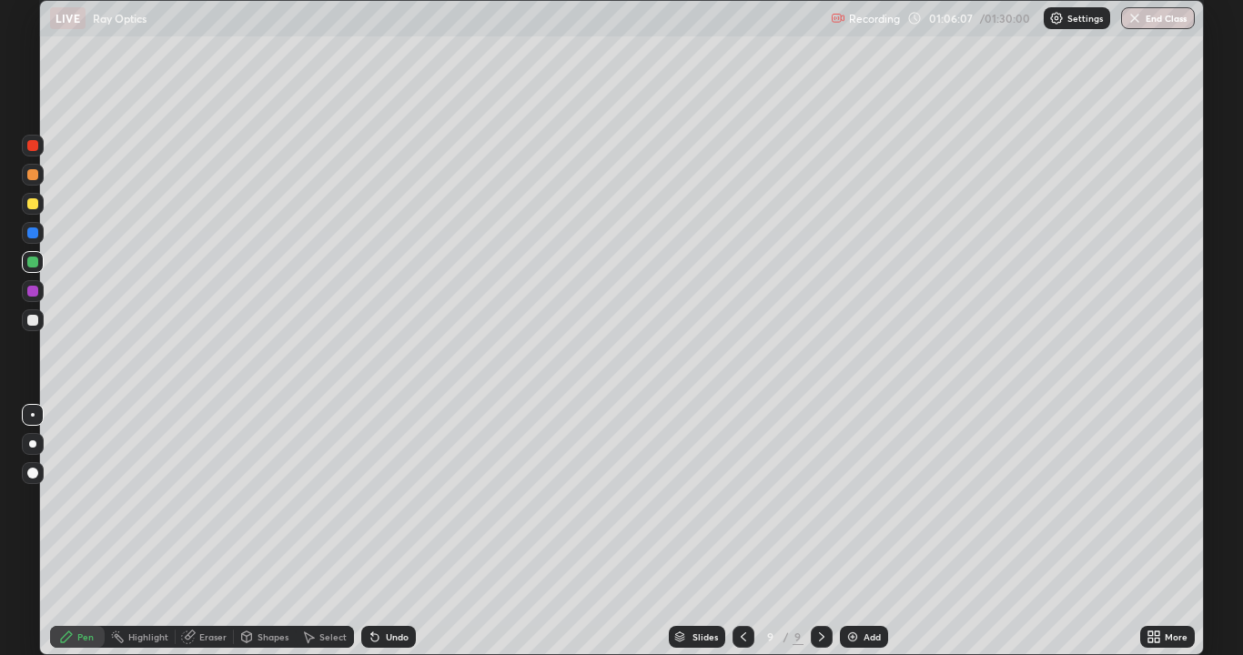
click at [35, 205] on div at bounding box center [32, 203] width 11 height 11
click at [40, 207] on div at bounding box center [33, 204] width 22 height 22
click at [390, 508] on div "Undo" at bounding box center [397, 636] width 23 height 9
click at [386, 508] on div "Undo" at bounding box center [397, 636] width 23 height 9
click at [35, 263] on div at bounding box center [32, 262] width 11 height 11
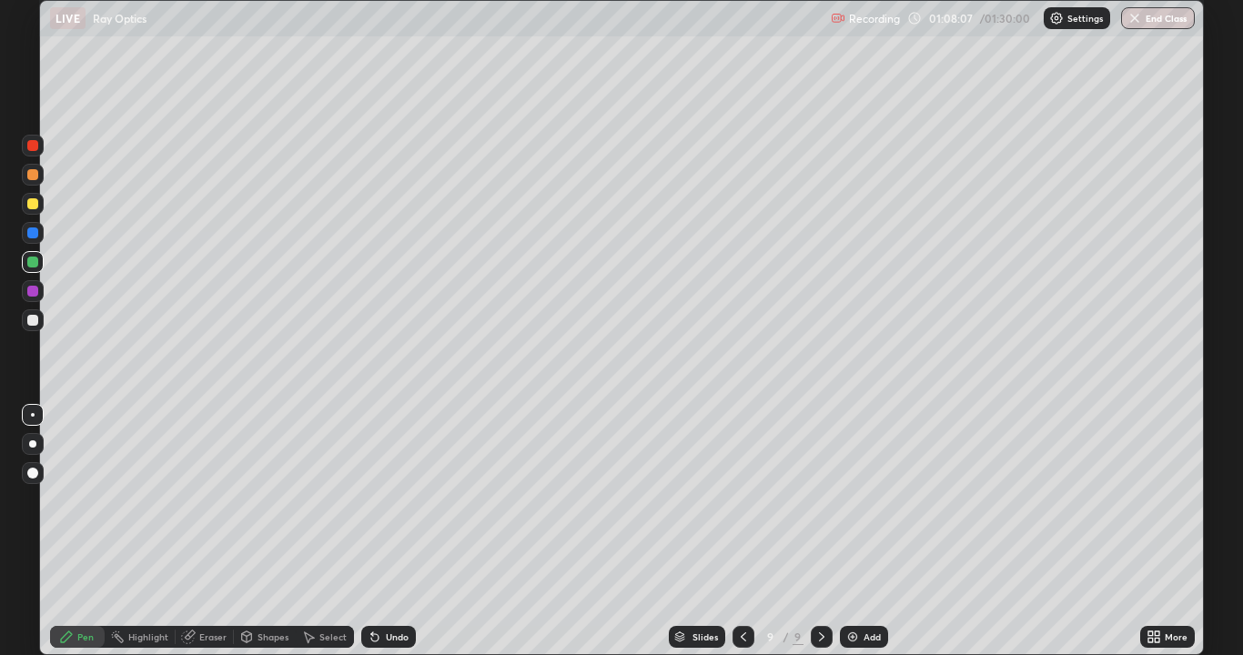
click at [855, 508] on img at bounding box center [852, 637] width 15 height 15
click at [745, 508] on div at bounding box center [743, 637] width 22 height 22
click at [820, 508] on icon at bounding box center [821, 637] width 15 height 15
click at [741, 508] on icon at bounding box center [742, 637] width 15 height 15
click at [739, 508] on icon at bounding box center [742, 637] width 15 height 15
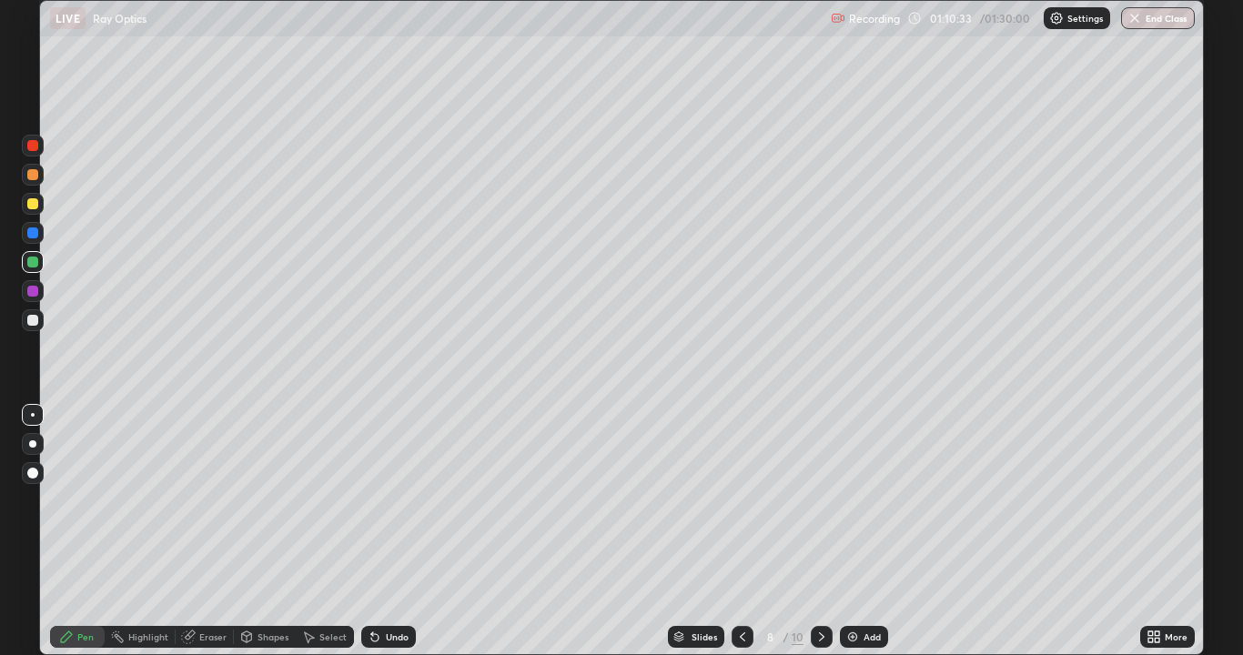
click at [820, 508] on icon at bounding box center [821, 637] width 15 height 15
click at [819, 508] on icon at bounding box center [821, 637] width 15 height 15
click at [741, 508] on icon at bounding box center [742, 637] width 15 height 15
click at [820, 508] on icon at bounding box center [821, 637] width 15 height 15
click at [744, 508] on icon at bounding box center [742, 637] width 15 height 15
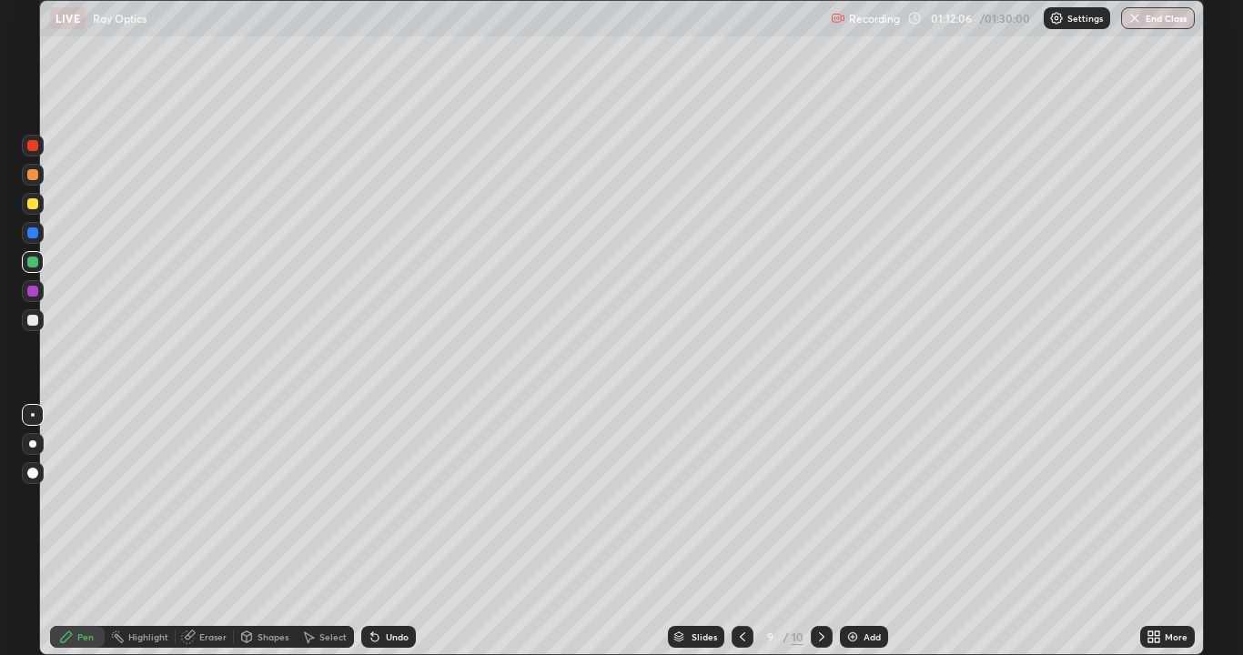
click at [828, 508] on div at bounding box center [822, 637] width 22 height 22
click at [749, 508] on div at bounding box center [743, 637] width 22 height 22
click at [829, 508] on div at bounding box center [822, 637] width 22 height 22
click at [1156, 23] on button "End Class" at bounding box center [1158, 18] width 74 height 22
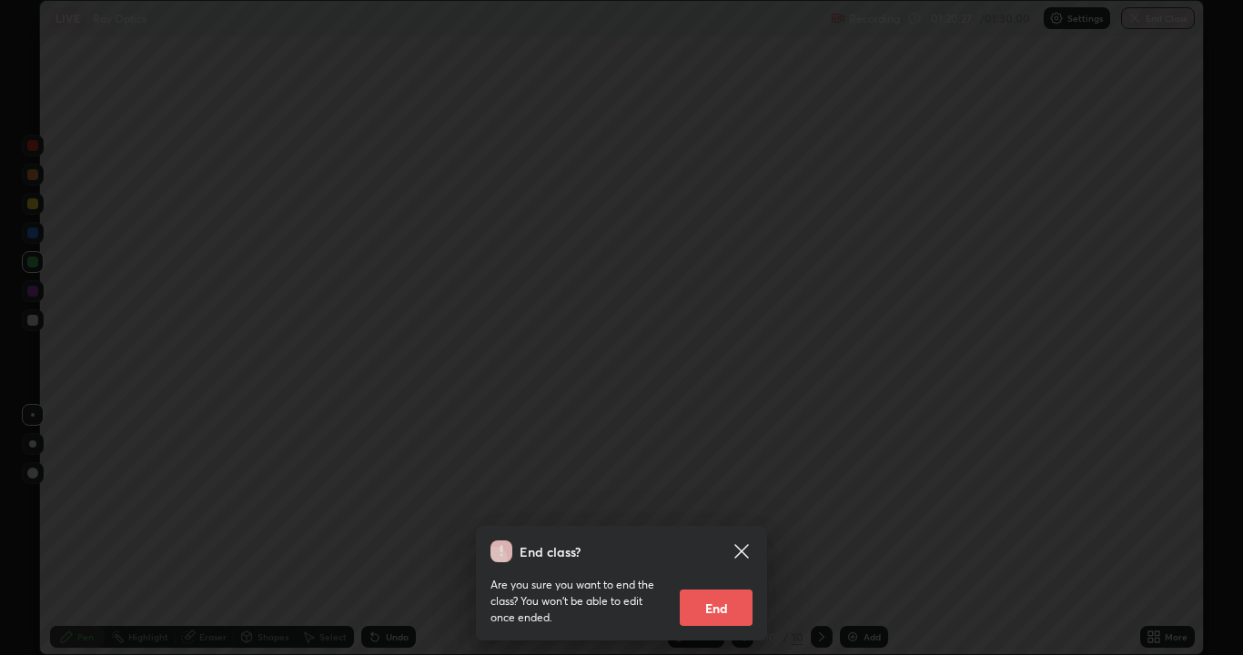
click at [742, 508] on button "End" at bounding box center [716, 608] width 73 height 36
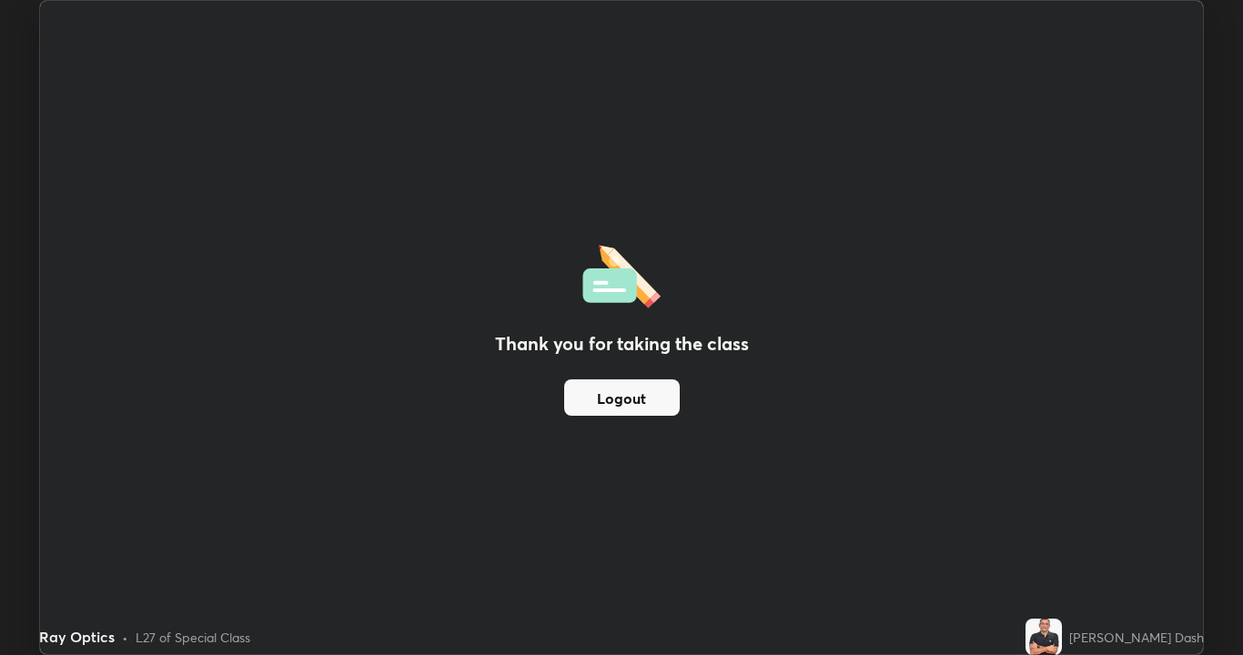
click at [608, 395] on button "Logout" at bounding box center [622, 397] width 116 height 36
